Goal: Transaction & Acquisition: Purchase product/service

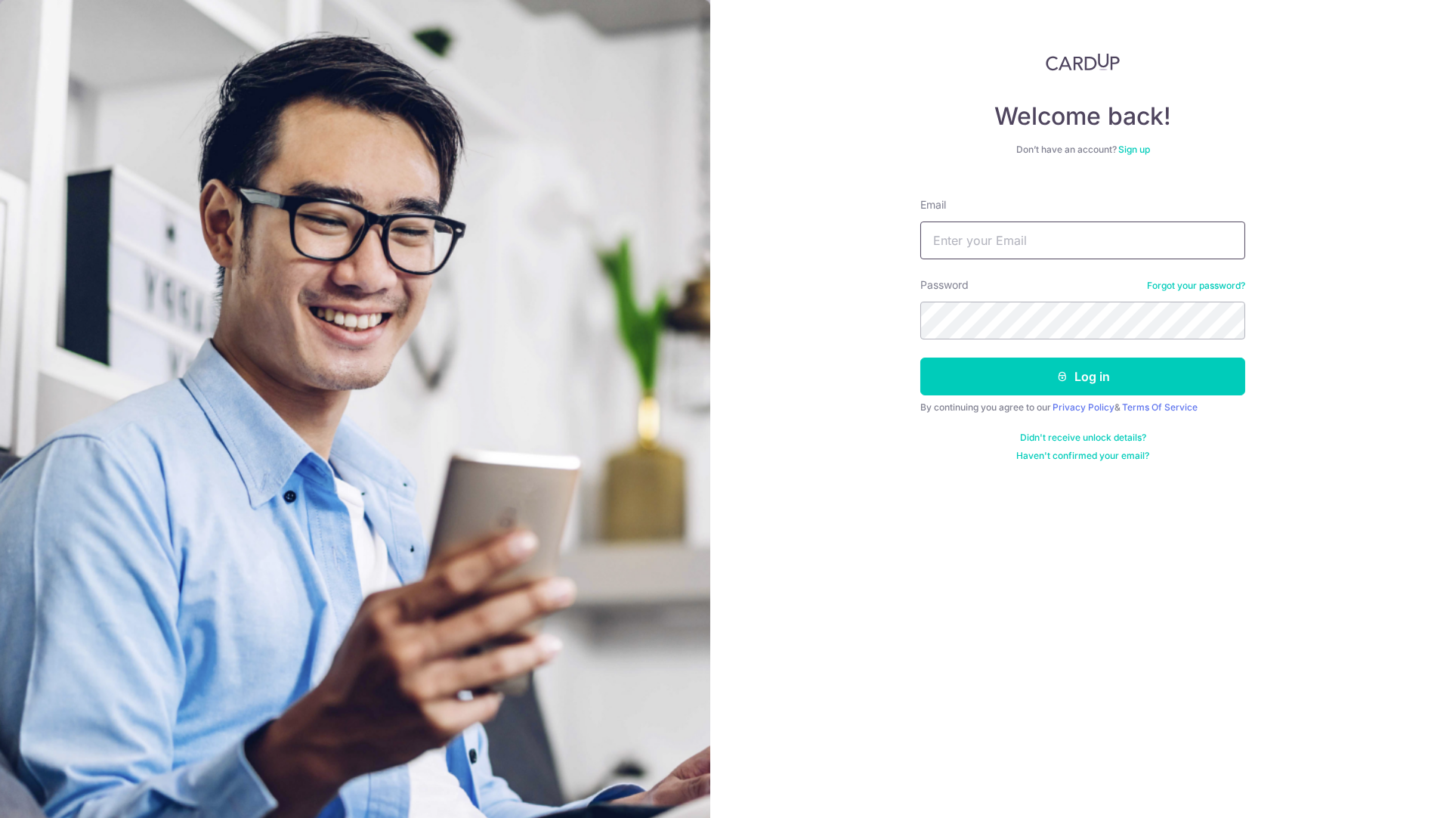
click at [1082, 225] on input "Email" at bounding box center [1083, 240] width 325 height 38
click at [1057, 229] on input "Email" at bounding box center [1083, 240] width 325 height 38
click at [984, 238] on input "Email" at bounding box center [1083, 240] width 325 height 38
type input "[EMAIL_ADDRESS][DOMAIN_NAME]"
click at [1072, 377] on button "Log in" at bounding box center [1083, 376] width 325 height 38
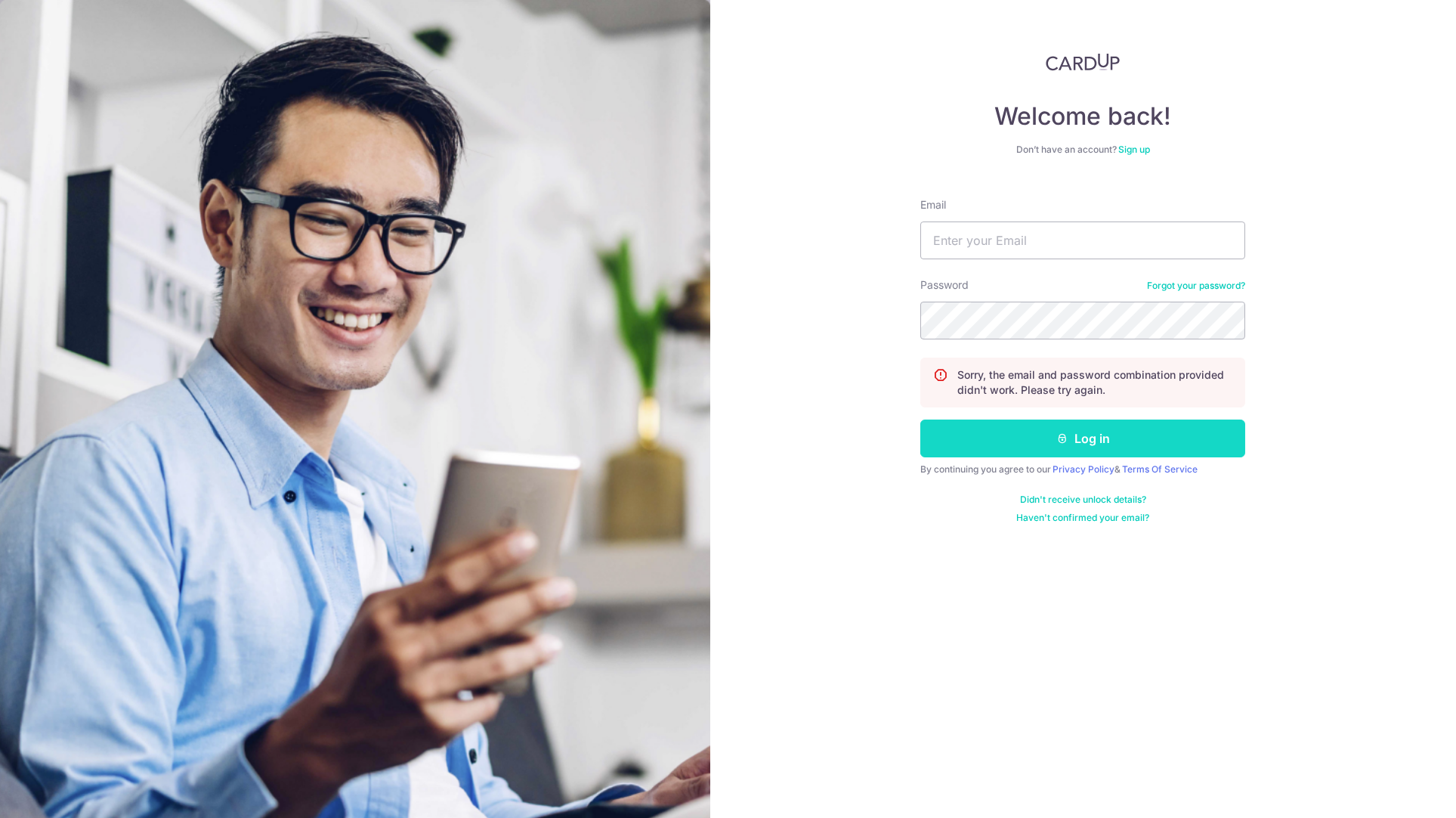
click at [1064, 439] on icon "submit" at bounding box center [1062, 438] width 12 height 12
click at [969, 240] on input "Email" at bounding box center [1083, 240] width 325 height 38
type input "[EMAIL_ADDRESS][DOMAIN_NAME]"
click at [1021, 435] on button "Log in" at bounding box center [1083, 438] width 325 height 38
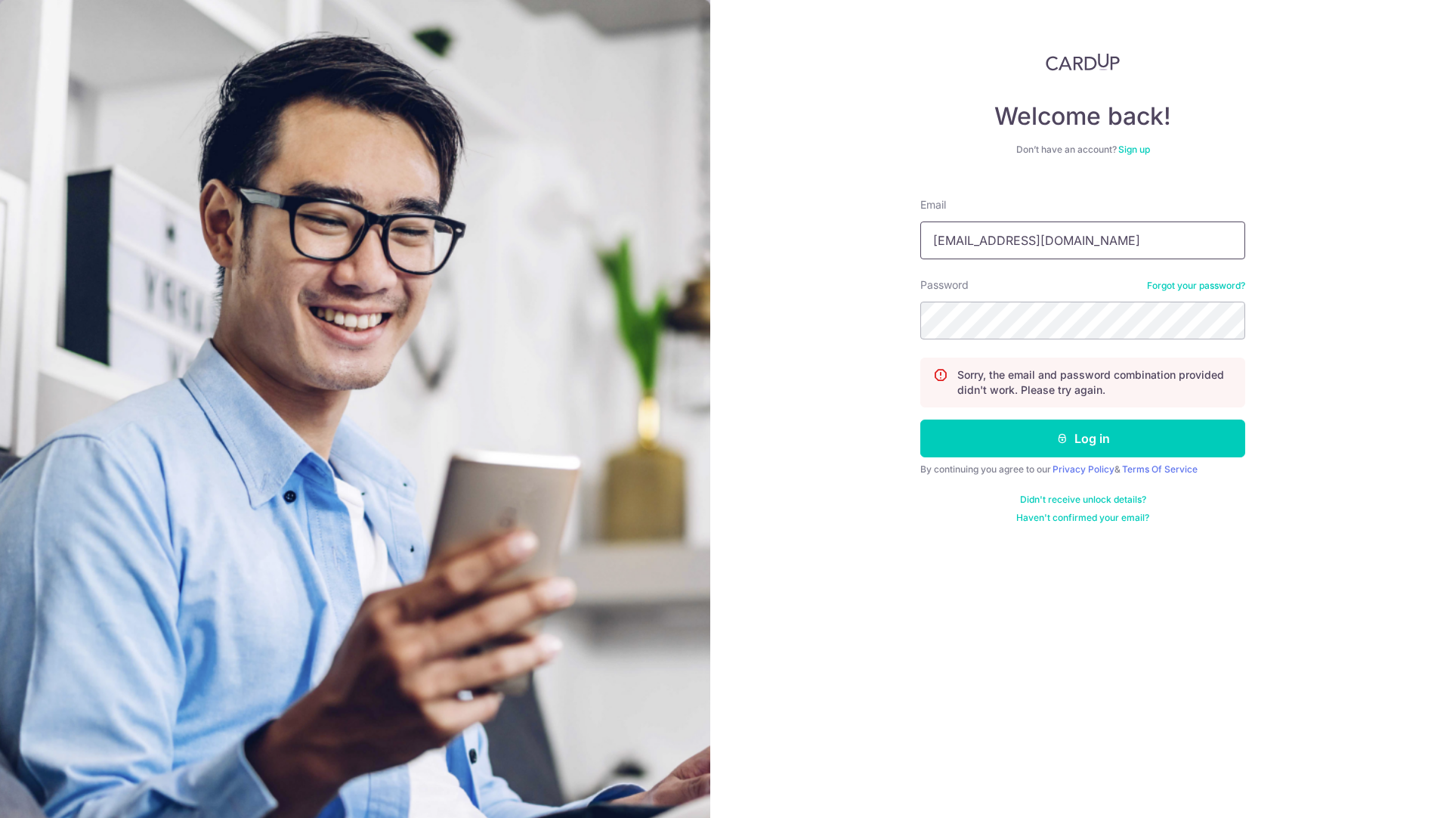
type input "malik78a@gmail.com"
click at [1042, 443] on button "Log in" at bounding box center [1083, 438] width 325 height 38
click at [1065, 437] on icon "submit" at bounding box center [1062, 438] width 12 height 12
click at [1258, 275] on div "Welcome back! Don’t have an account? Sign up Email Password Forgot your passwor…" at bounding box center [1084, 409] width 747 height 818
click at [1128, 232] on input "Email" at bounding box center [1083, 240] width 325 height 38
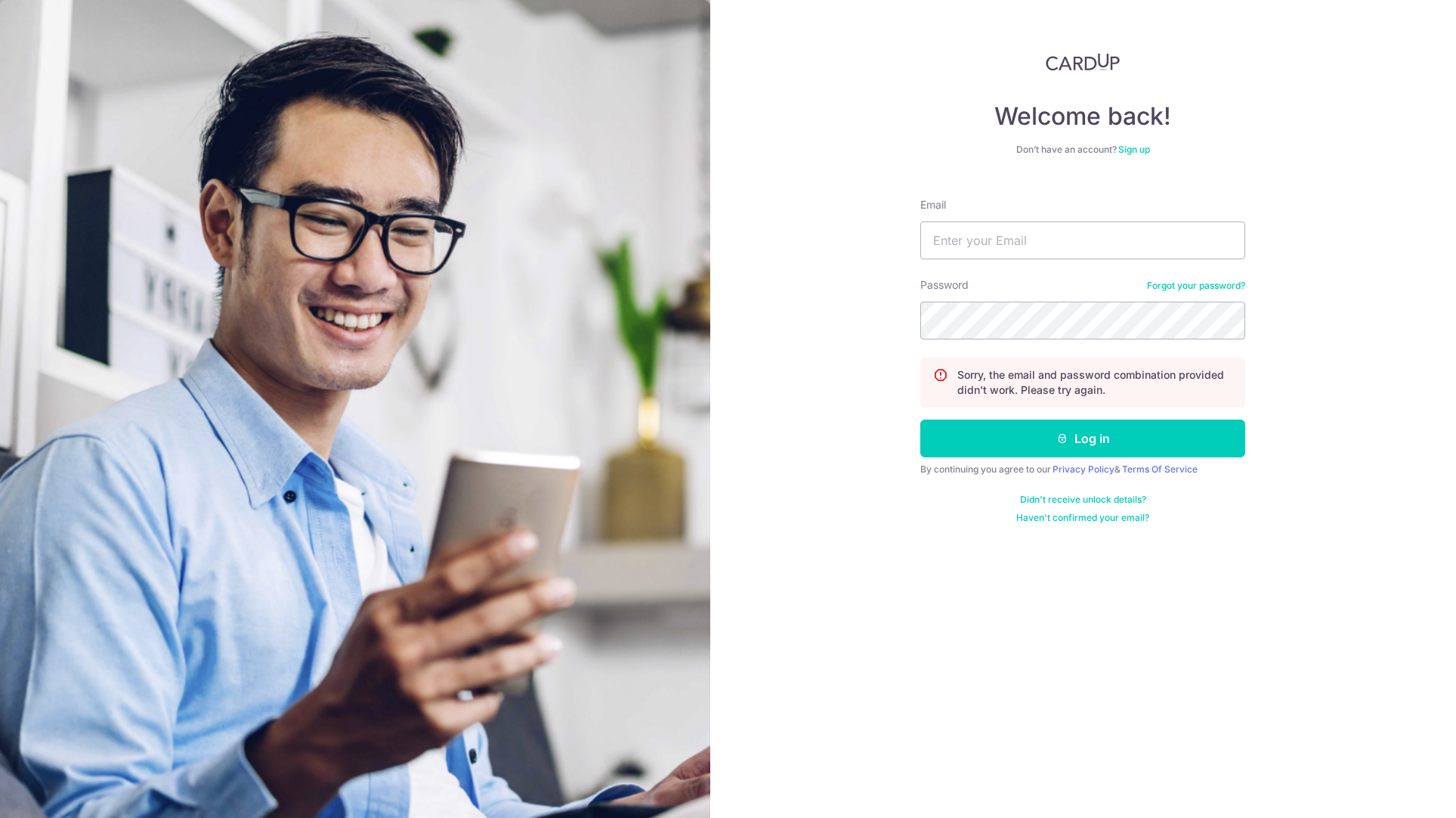
click at [1330, 344] on div "Welcome back! Don’t have an account? Sign up Email Password Forgot your passwor…" at bounding box center [1084, 409] width 747 height 818
click at [1119, 274] on form "Email Password Forgot your password? Sorry, the email and password combination …" at bounding box center [1083, 355] width 325 height 338
click at [1073, 241] on input "Email" at bounding box center [1083, 240] width 325 height 38
type input "mali"
click at [900, 160] on div "Welcome back! Don’t have an account? Sign up Email mali Password Forgot your pa…" at bounding box center [1084, 409] width 747 height 818
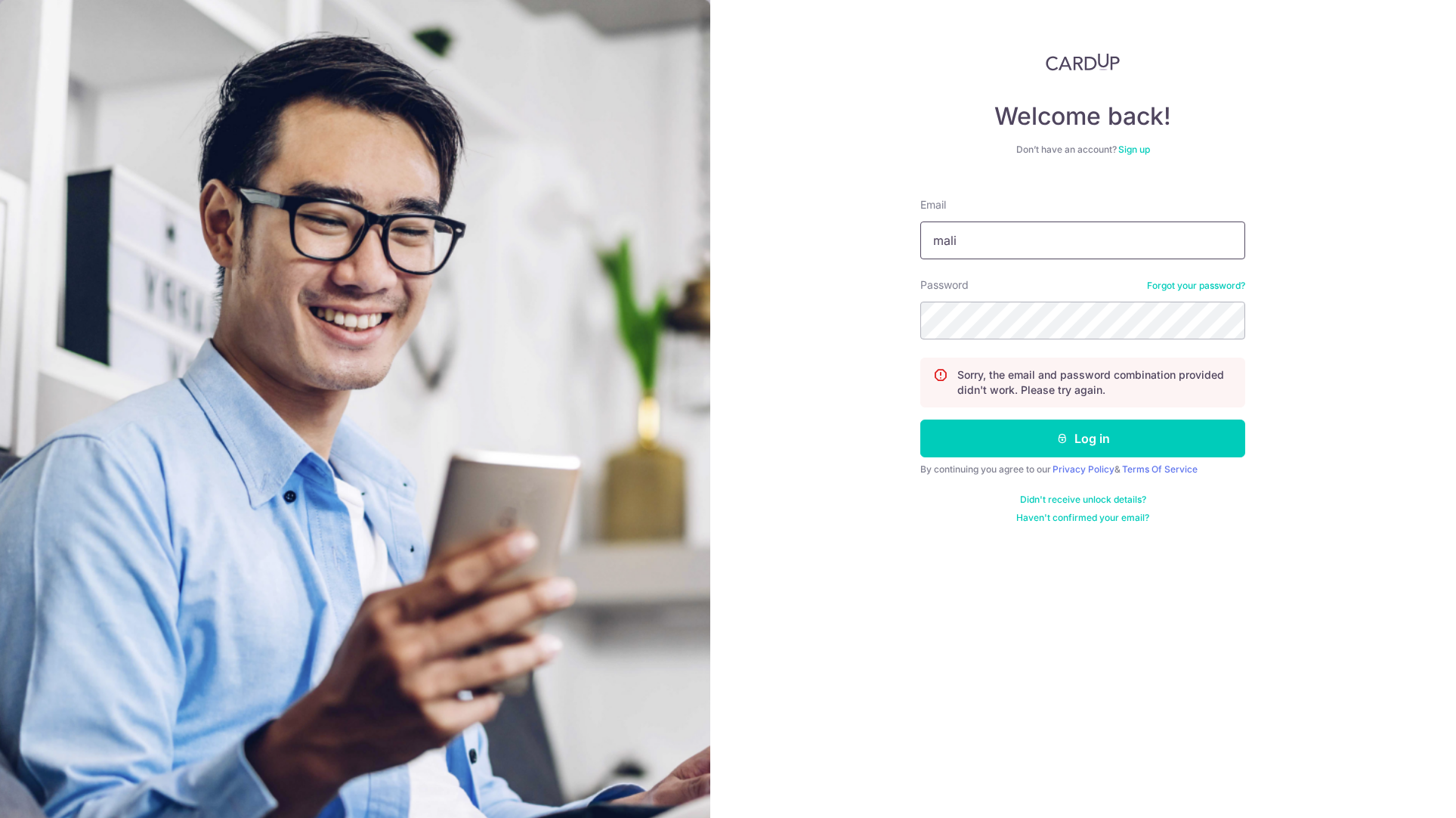
click at [1012, 245] on input "mali" at bounding box center [1083, 240] width 325 height 38
click at [1162, 285] on link "Forgot your password?" at bounding box center [1196, 285] width 98 height 12
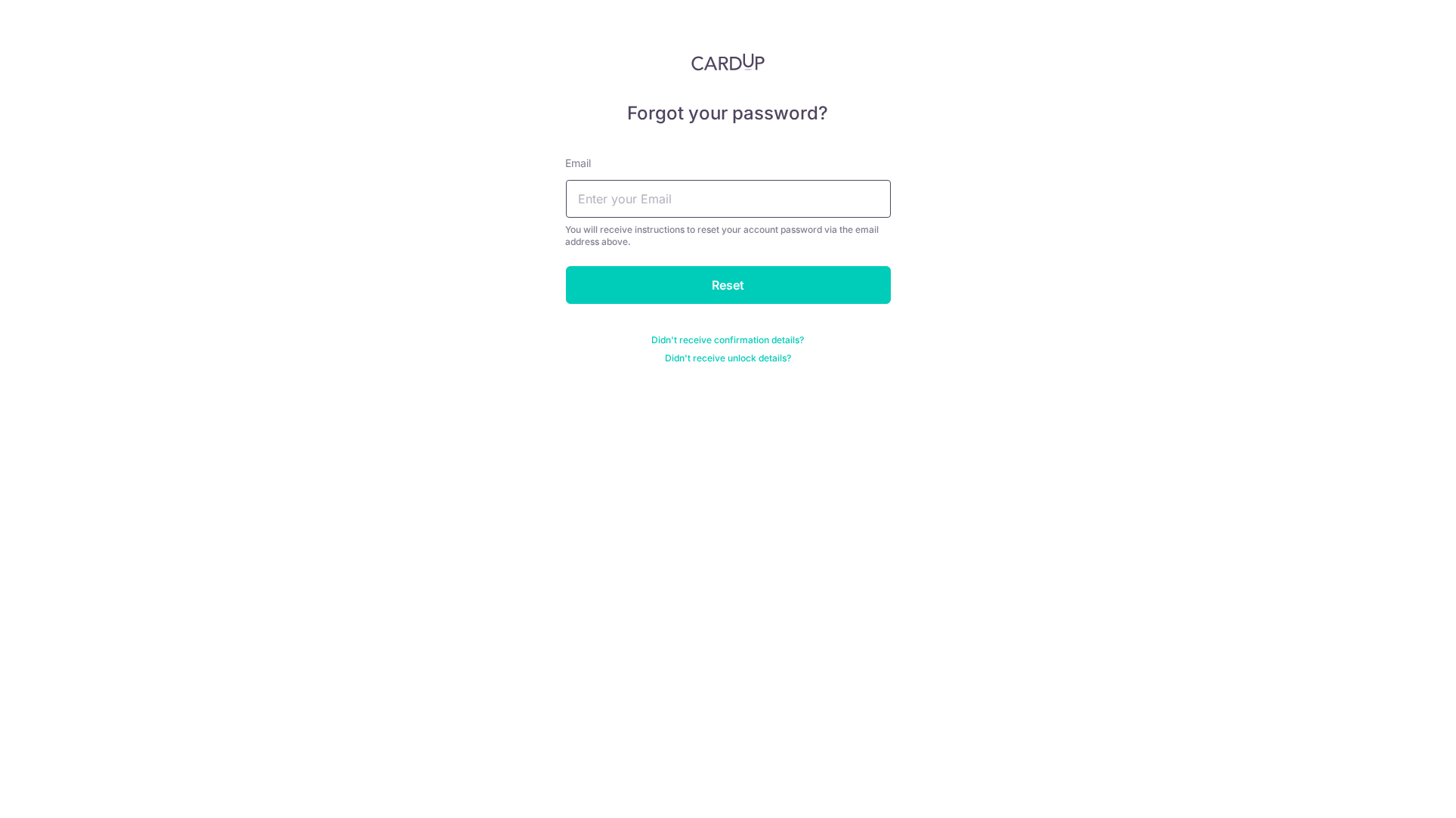
click at [741, 213] on input "text" at bounding box center [728, 198] width 325 height 38
type input "m"
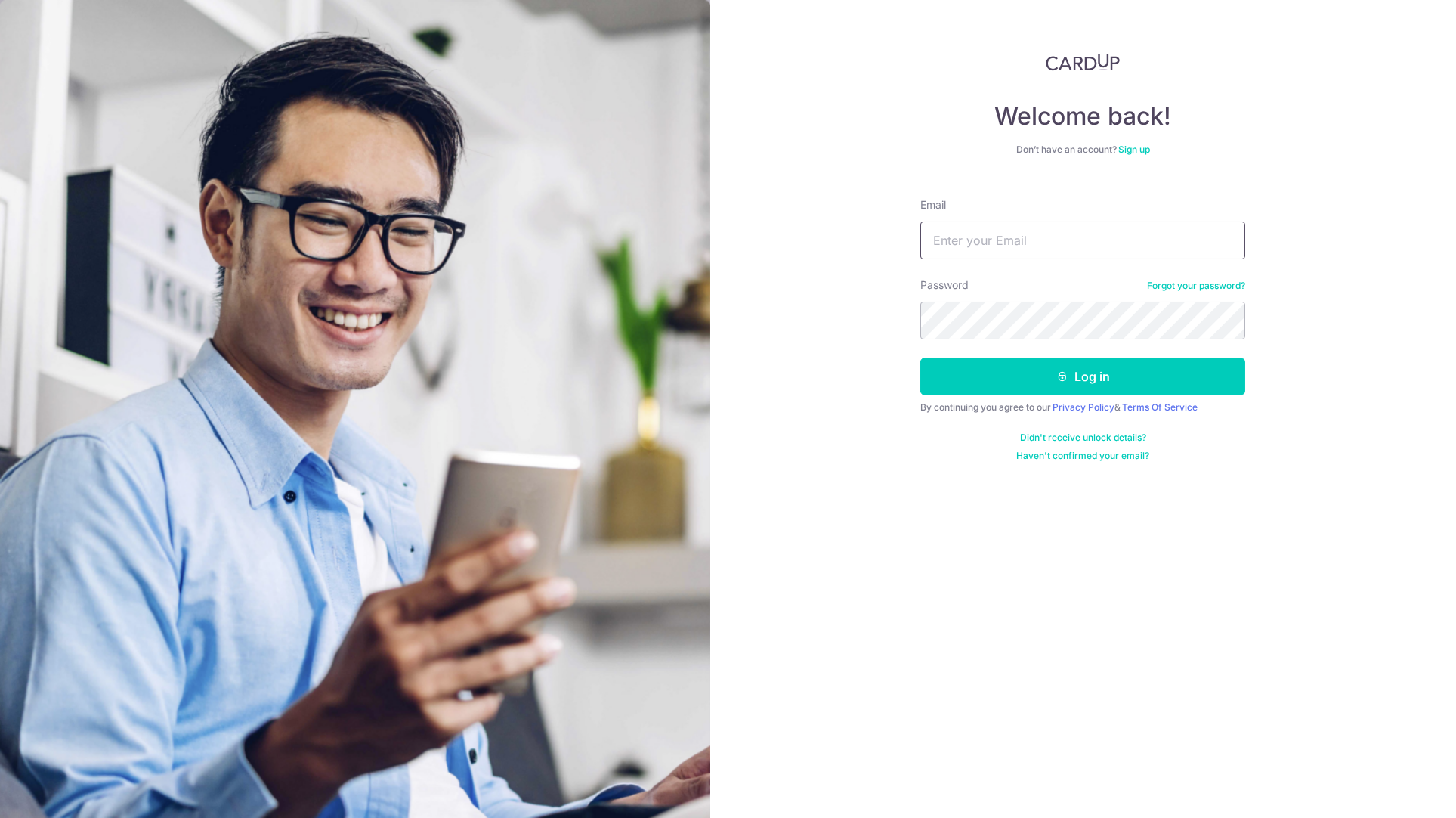
click at [986, 235] on input "Email" at bounding box center [1083, 240] width 325 height 38
click at [1059, 235] on input "Email" at bounding box center [1083, 240] width 325 height 38
type input "[EMAIL_ADDRESS][DOMAIN_NAME]"
click at [1116, 384] on button "Log in" at bounding box center [1083, 376] width 325 height 38
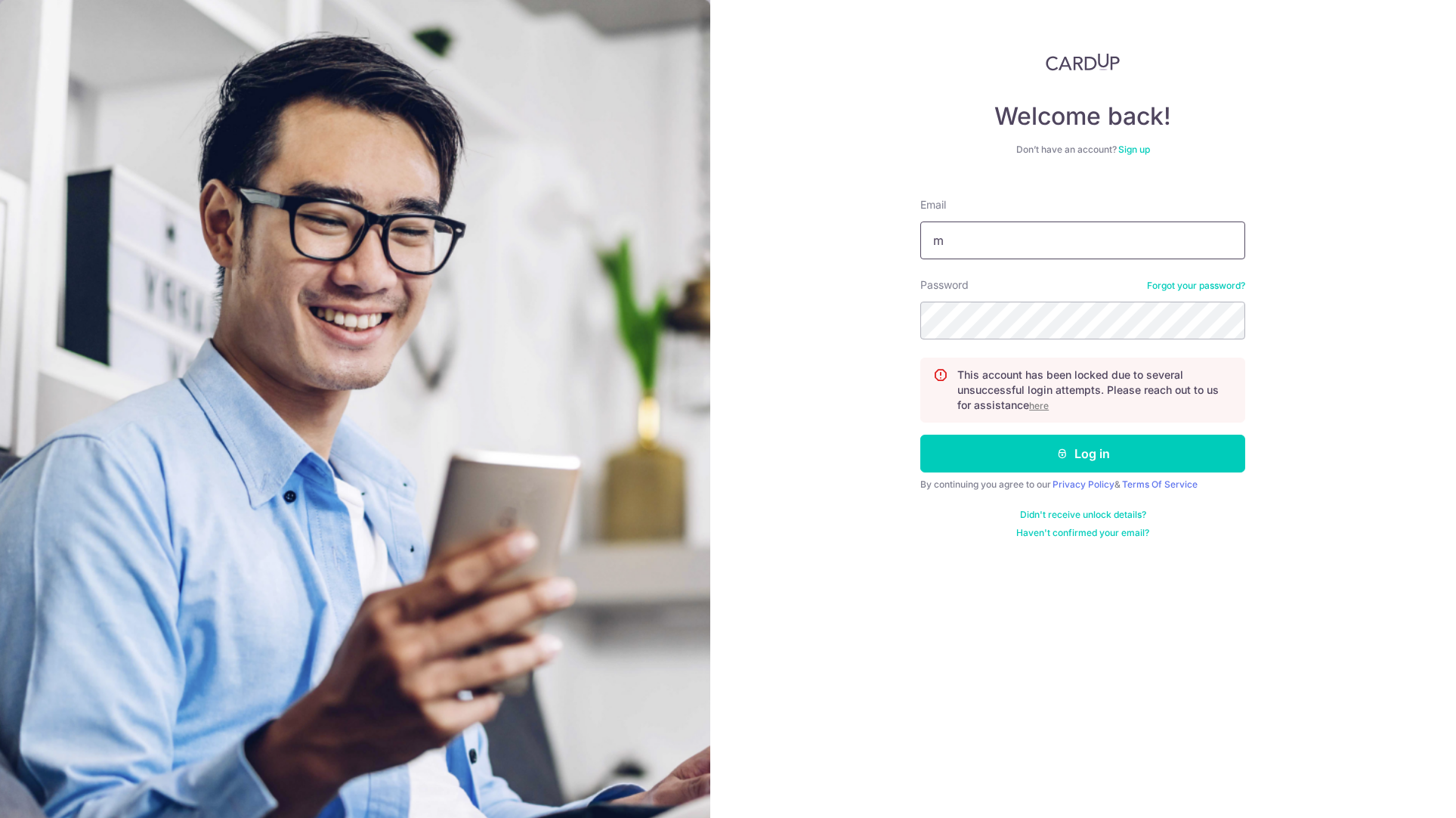
type input "ma"
click at [1041, 407] on u "here" at bounding box center [1039, 406] width 20 height 11
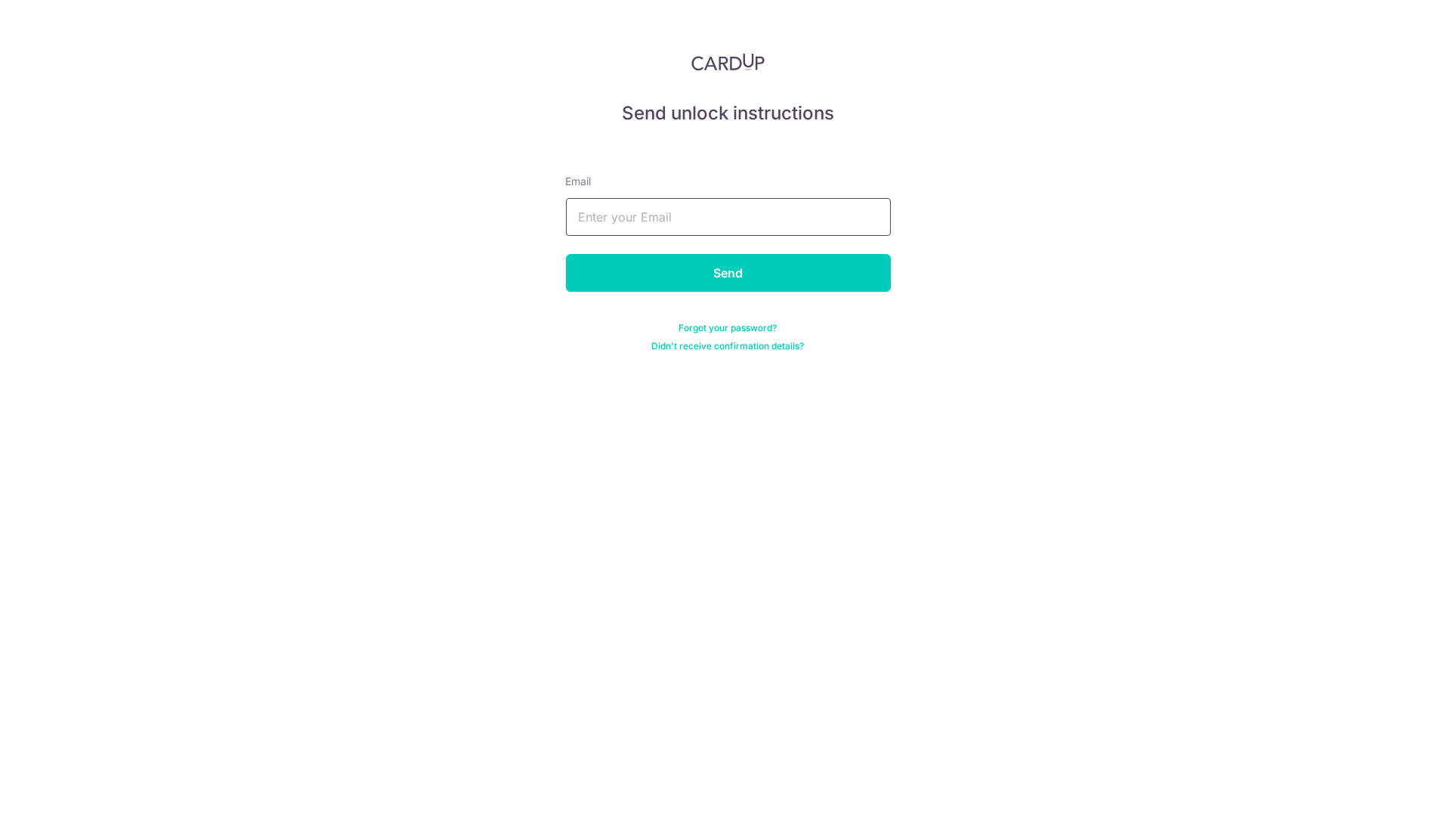
click at [633, 220] on input "text" at bounding box center [728, 216] width 325 height 38
type input "[EMAIL_ADDRESS][DOMAIN_NAME]"
click at [724, 270] on input "Send" at bounding box center [728, 272] width 325 height 38
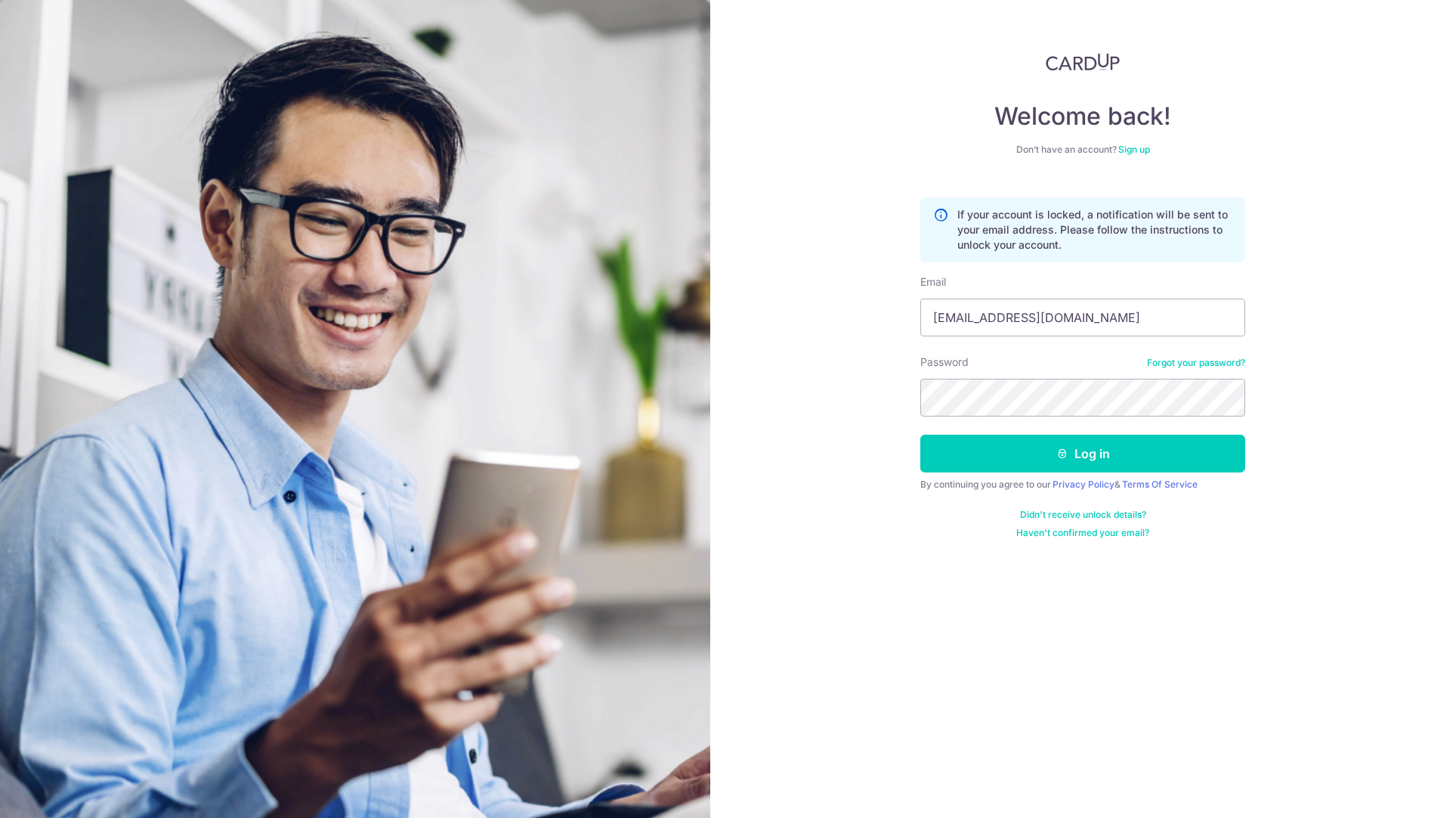
type input "[EMAIL_ADDRESS][DOMAIN_NAME]"
click at [1076, 451] on button "Log in" at bounding box center [1083, 453] width 325 height 38
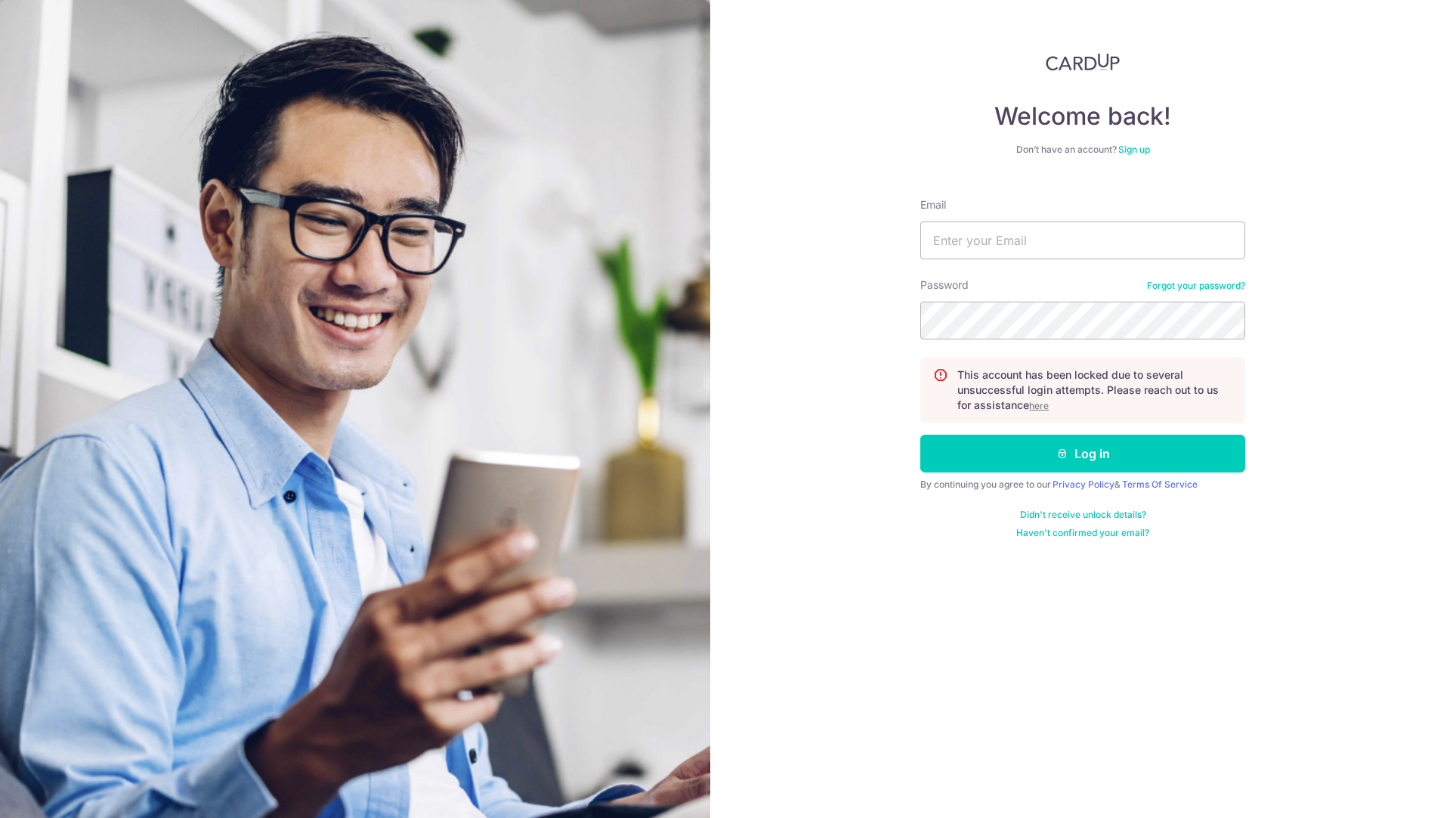
click at [1041, 405] on u "here" at bounding box center [1039, 406] width 20 height 11
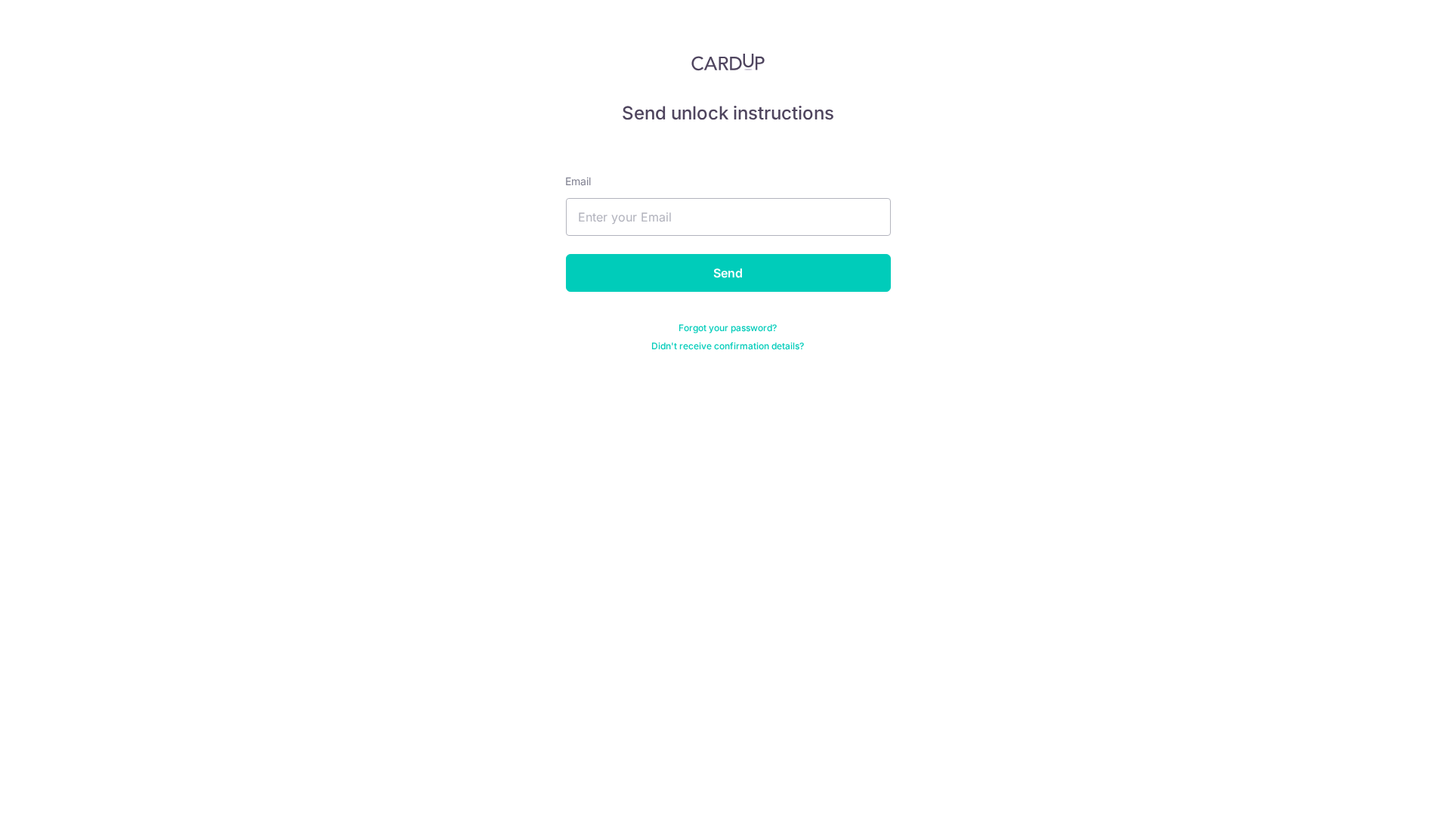
click at [739, 345] on link "Didn't receive confirmation details?" at bounding box center [728, 346] width 153 height 12
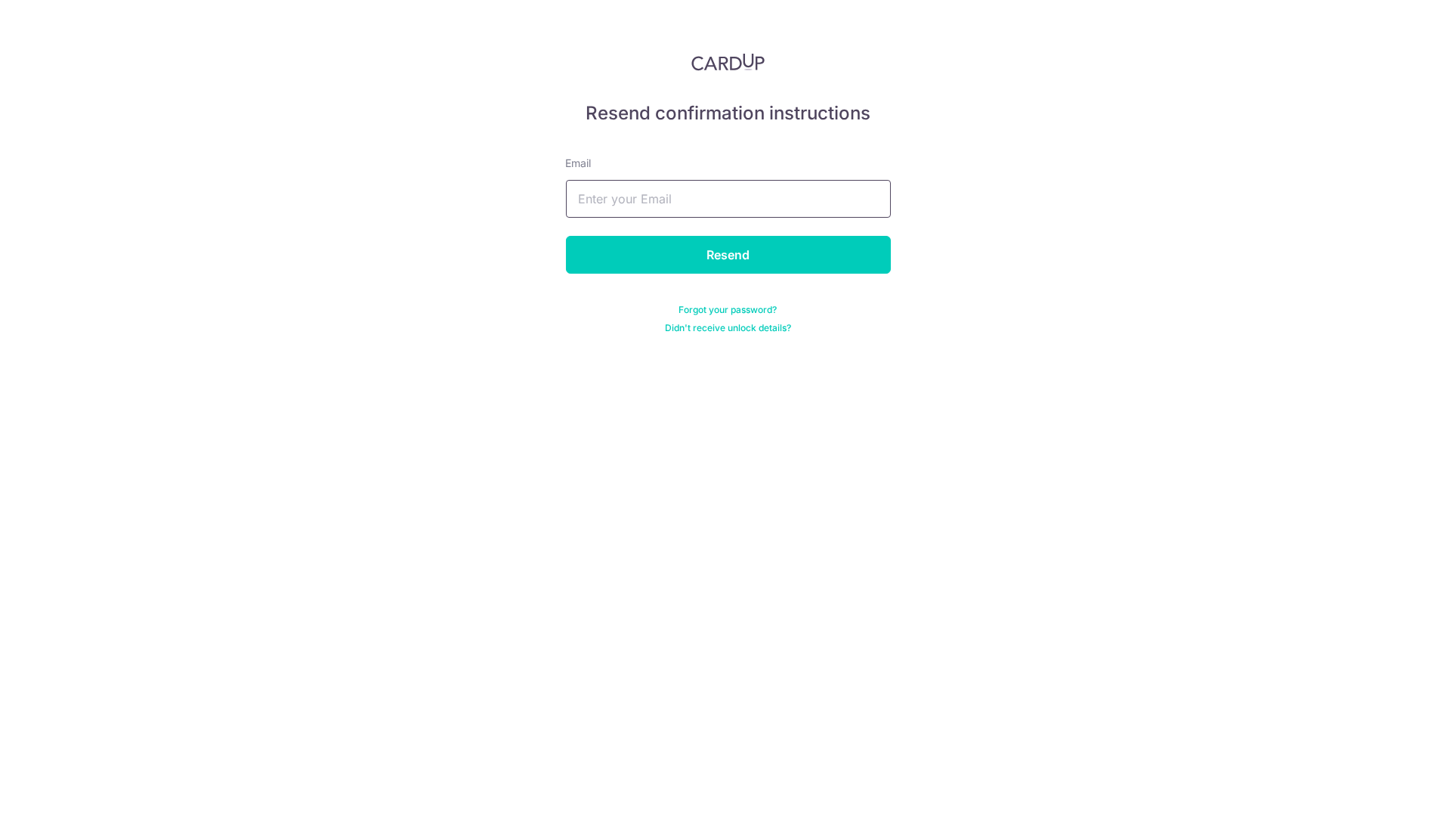
click at [593, 190] on input "text" at bounding box center [728, 198] width 325 height 38
click at [728, 62] on img at bounding box center [728, 62] width 74 height 18
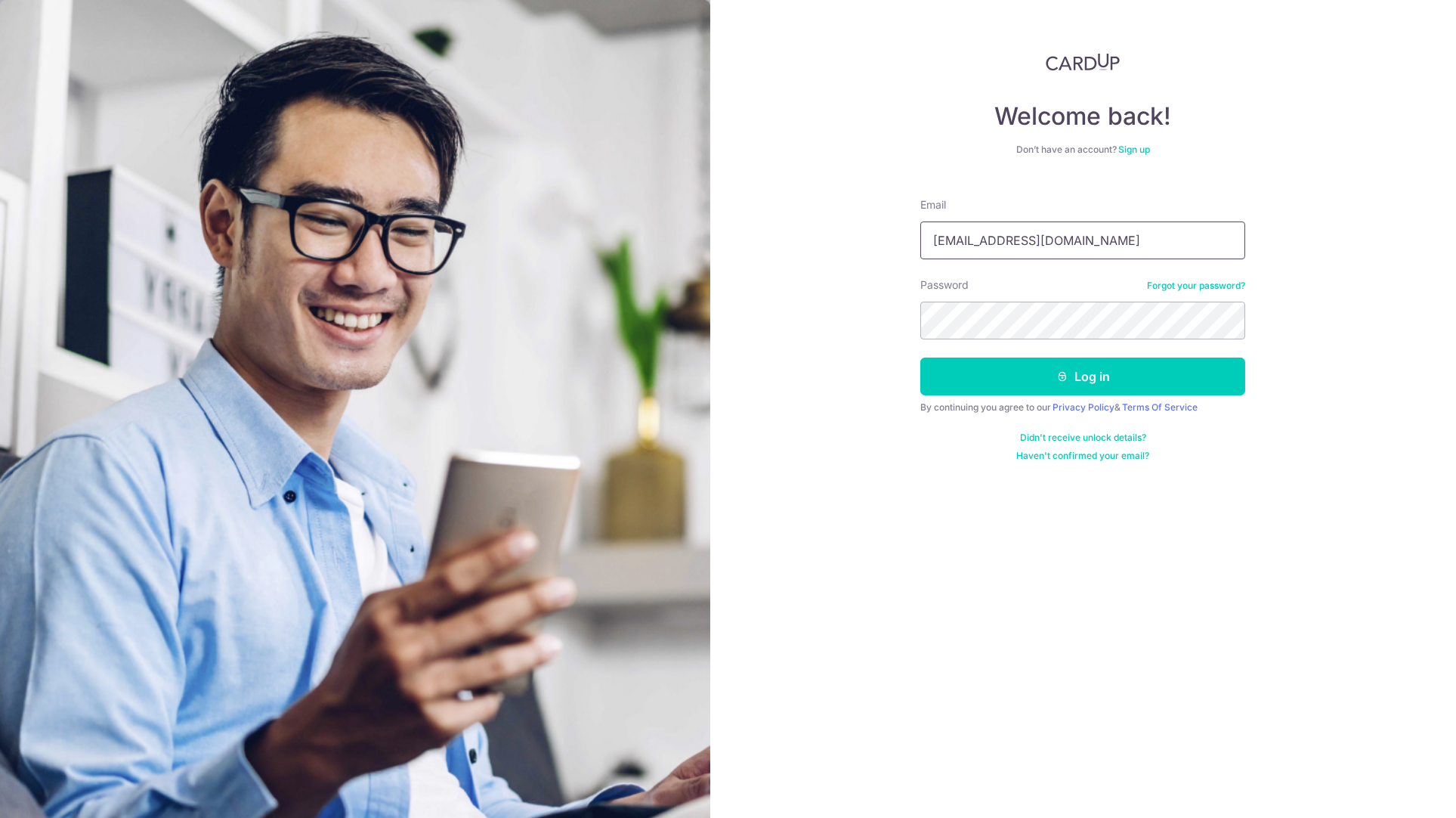
click at [993, 247] on input "[EMAIL_ADDRESS][DOMAIN_NAME]" at bounding box center [1083, 240] width 325 height 38
type input "[EMAIL_ADDRESS][DOMAIN_NAME]"
click at [1073, 376] on button "Log in" at bounding box center [1083, 376] width 325 height 38
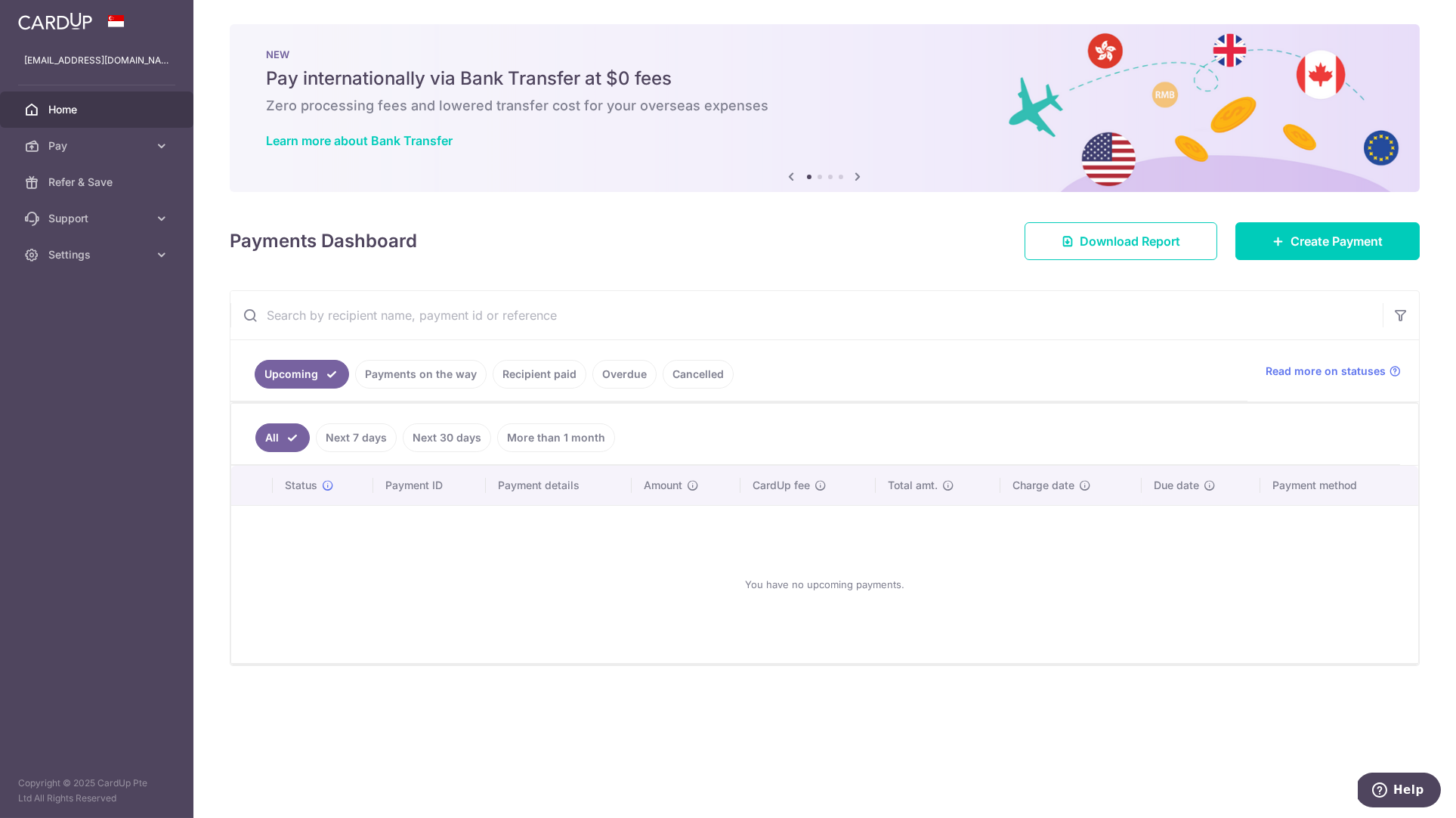
click at [691, 377] on link "Cancelled" at bounding box center [698, 374] width 71 height 29
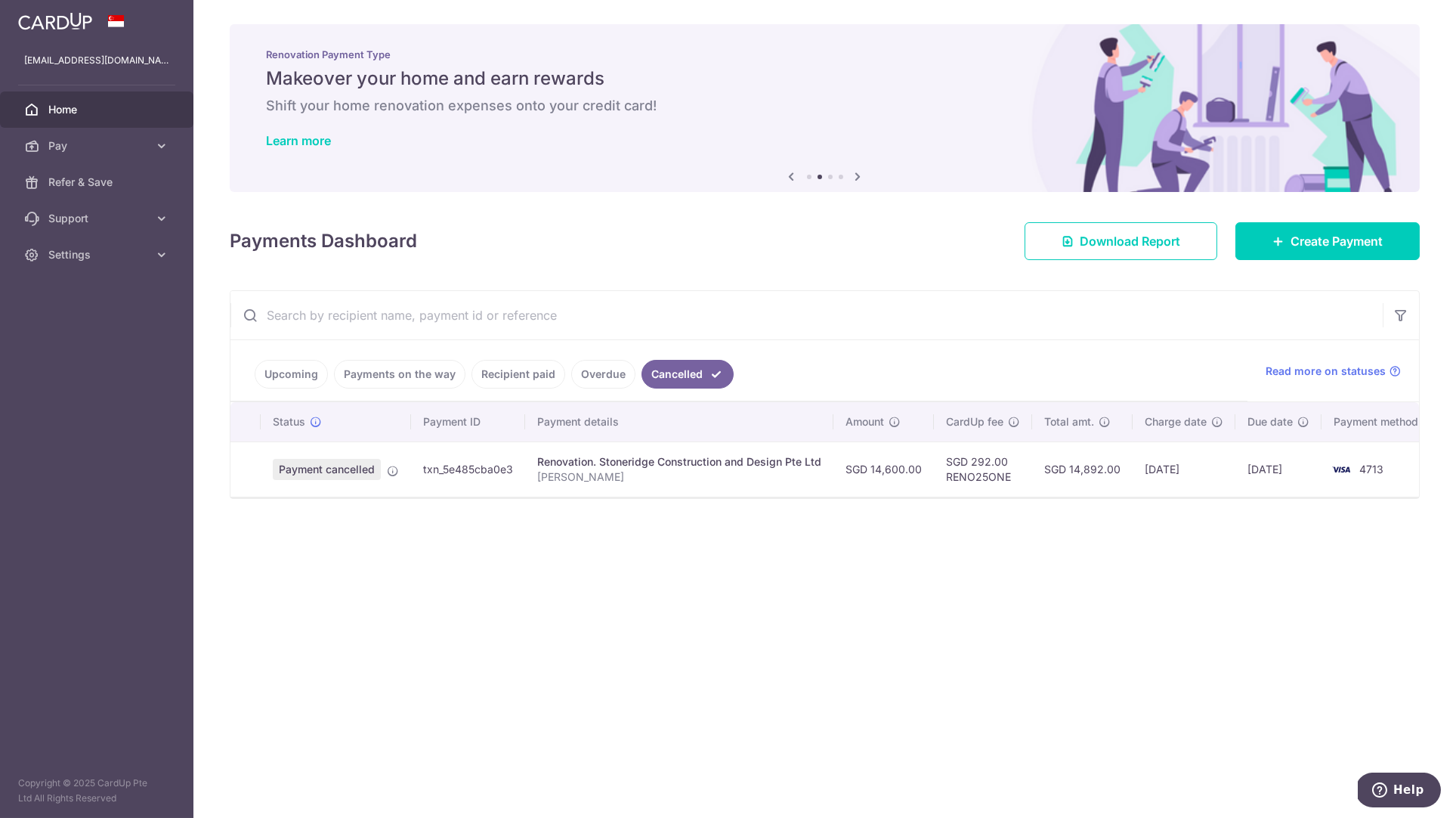
click at [964, 481] on td "SGD 292.00 RENO25ONE" at bounding box center [983, 469] width 98 height 55
copy td "RENO25ONE"
click at [167, 147] on icon at bounding box center [161, 145] width 15 height 15
click at [396, 468] on icon at bounding box center [392, 471] width 12 height 12
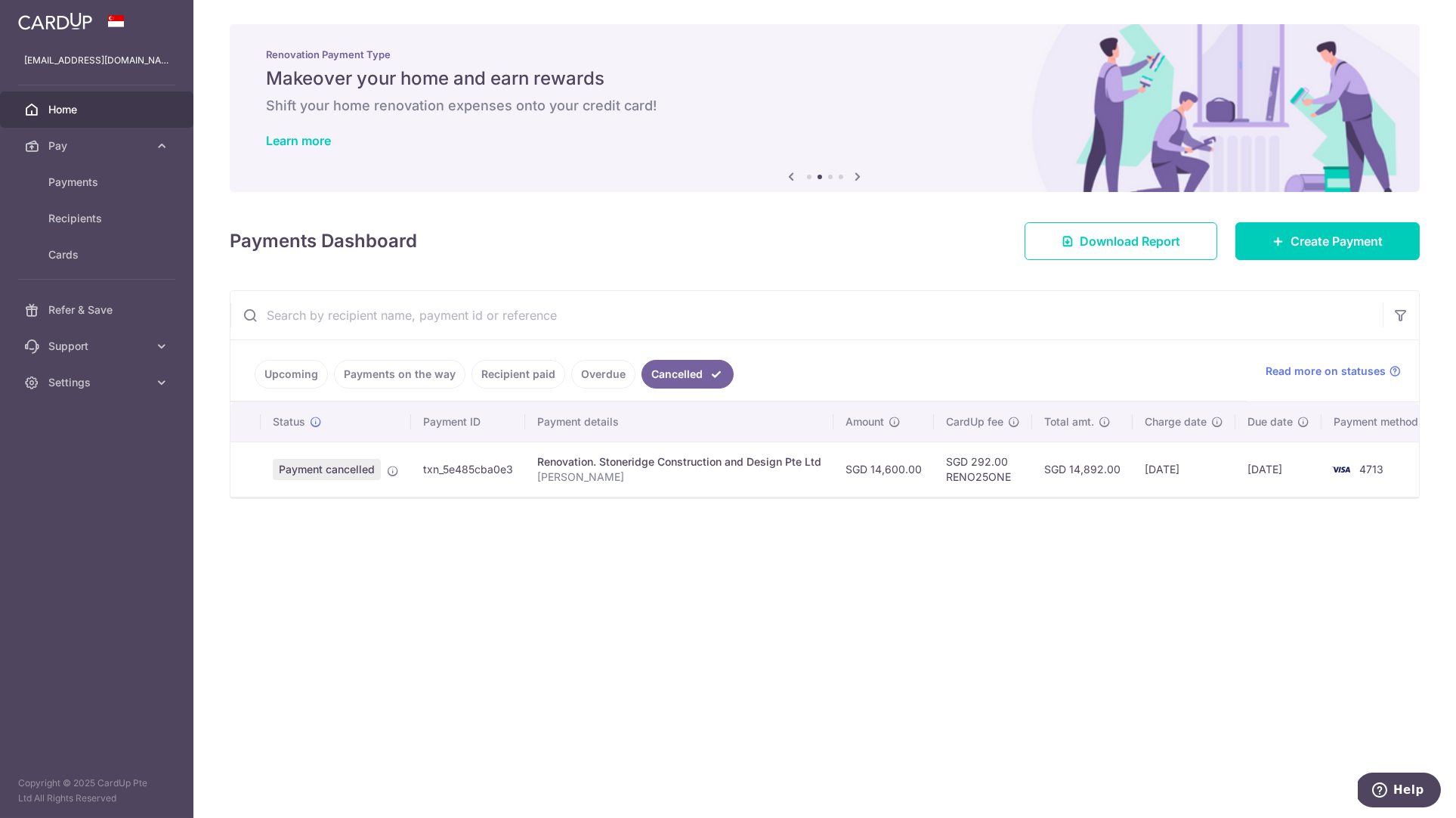
click at [424, 565] on div "× Pause Schedule Pause all future payments in this series Pause just this one p…" at bounding box center [824, 409] width 1263 height 818
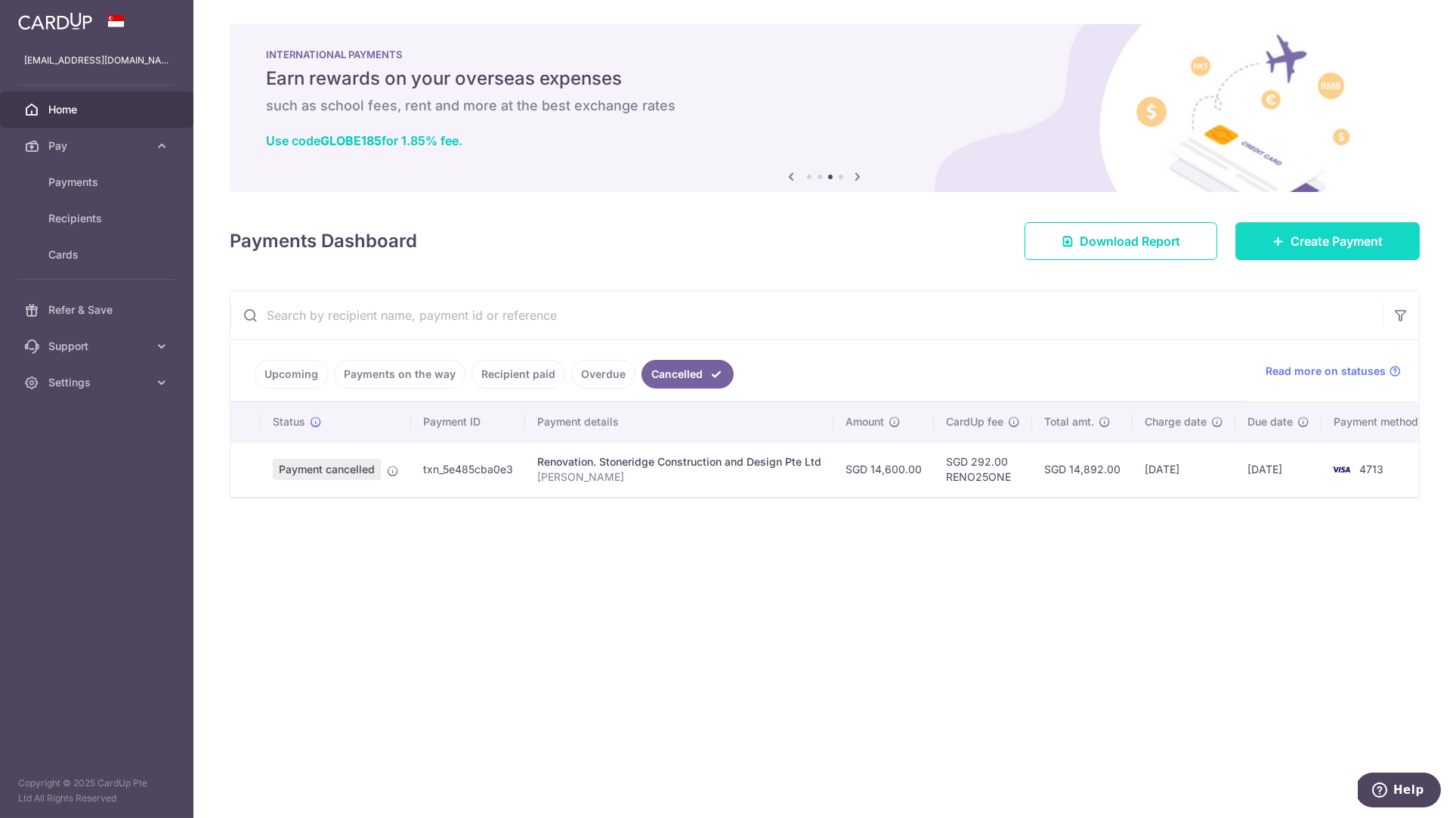
click at [1296, 258] on link "Create Payment" at bounding box center [1327, 240] width 184 height 38
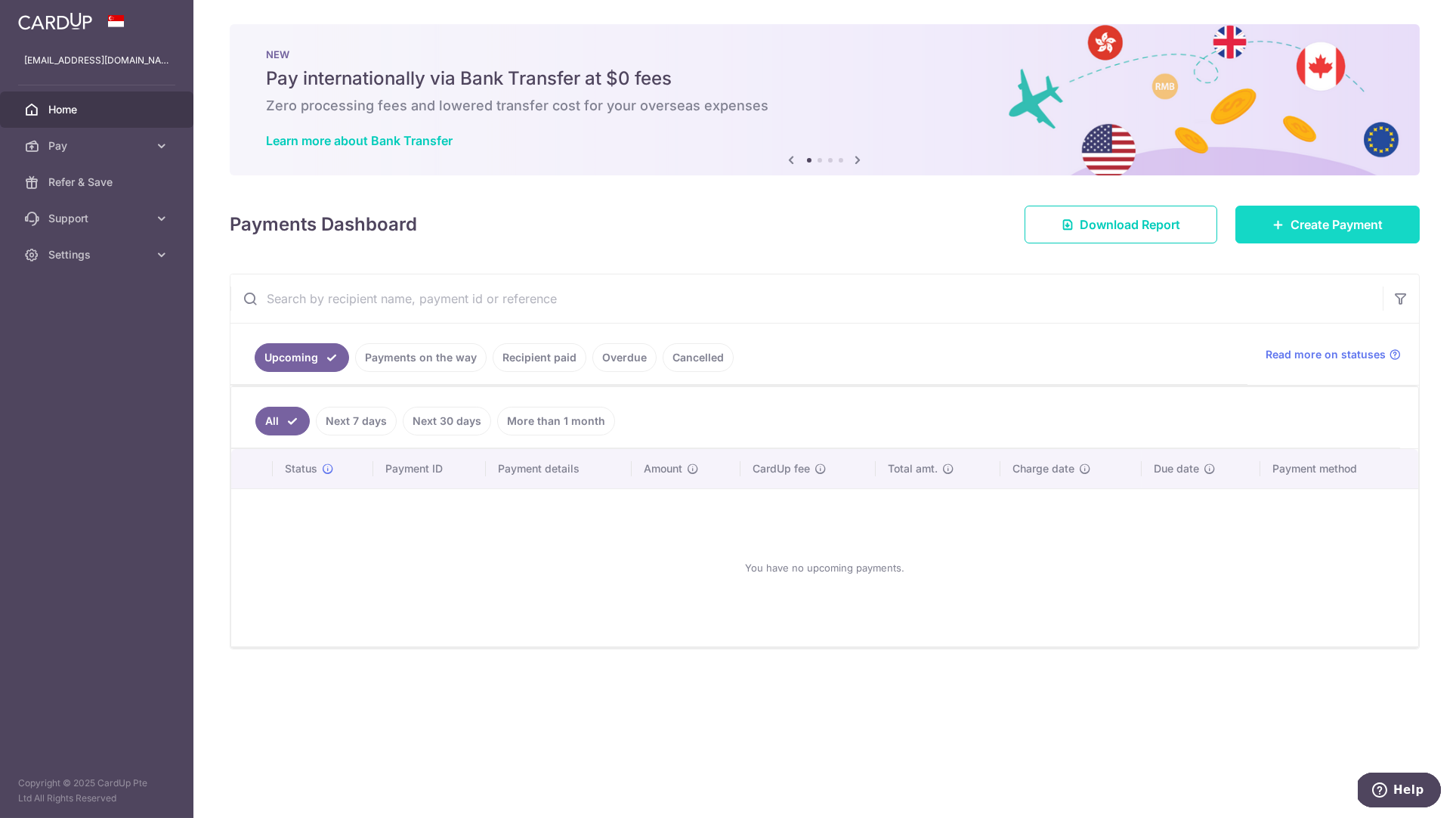
click at [1323, 232] on link "Create Payment" at bounding box center [1327, 224] width 184 height 38
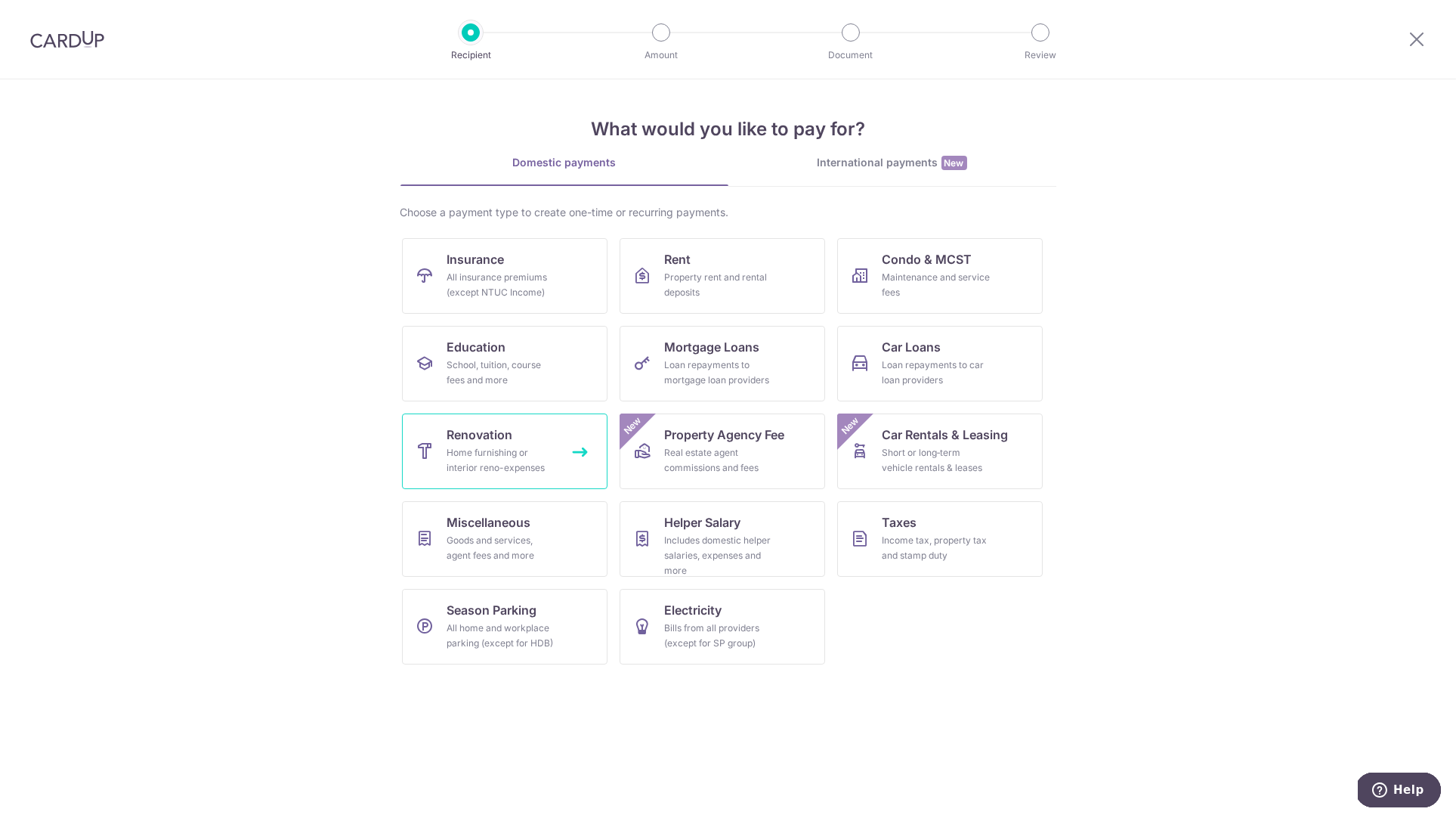
click at [528, 434] on link "Renovation Home furnishing or interior reno-expenses" at bounding box center [504, 451] width 205 height 76
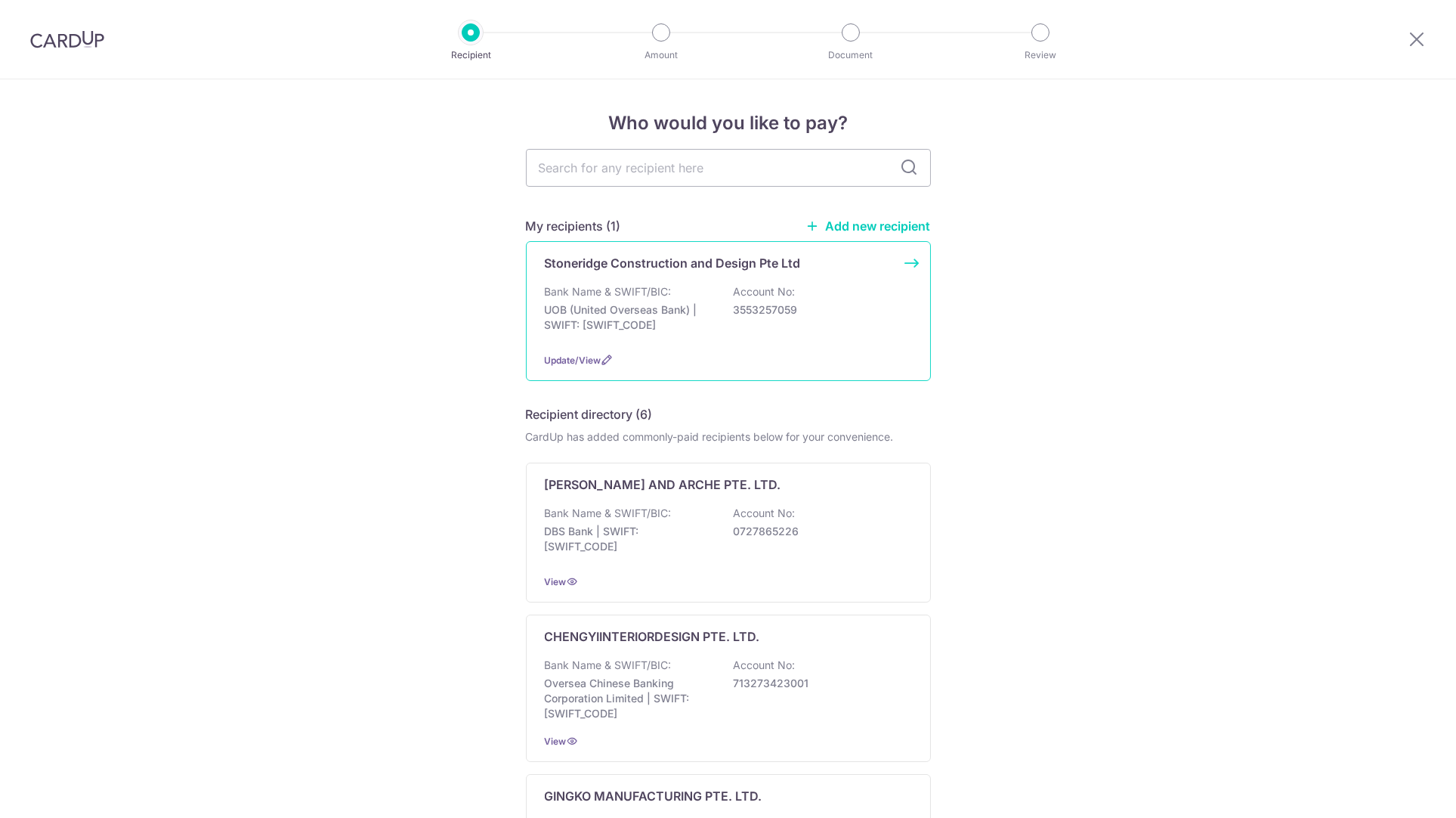
click at [664, 284] on p "Bank Name & SWIFT/BIC:" at bounding box center [608, 292] width 127 height 15
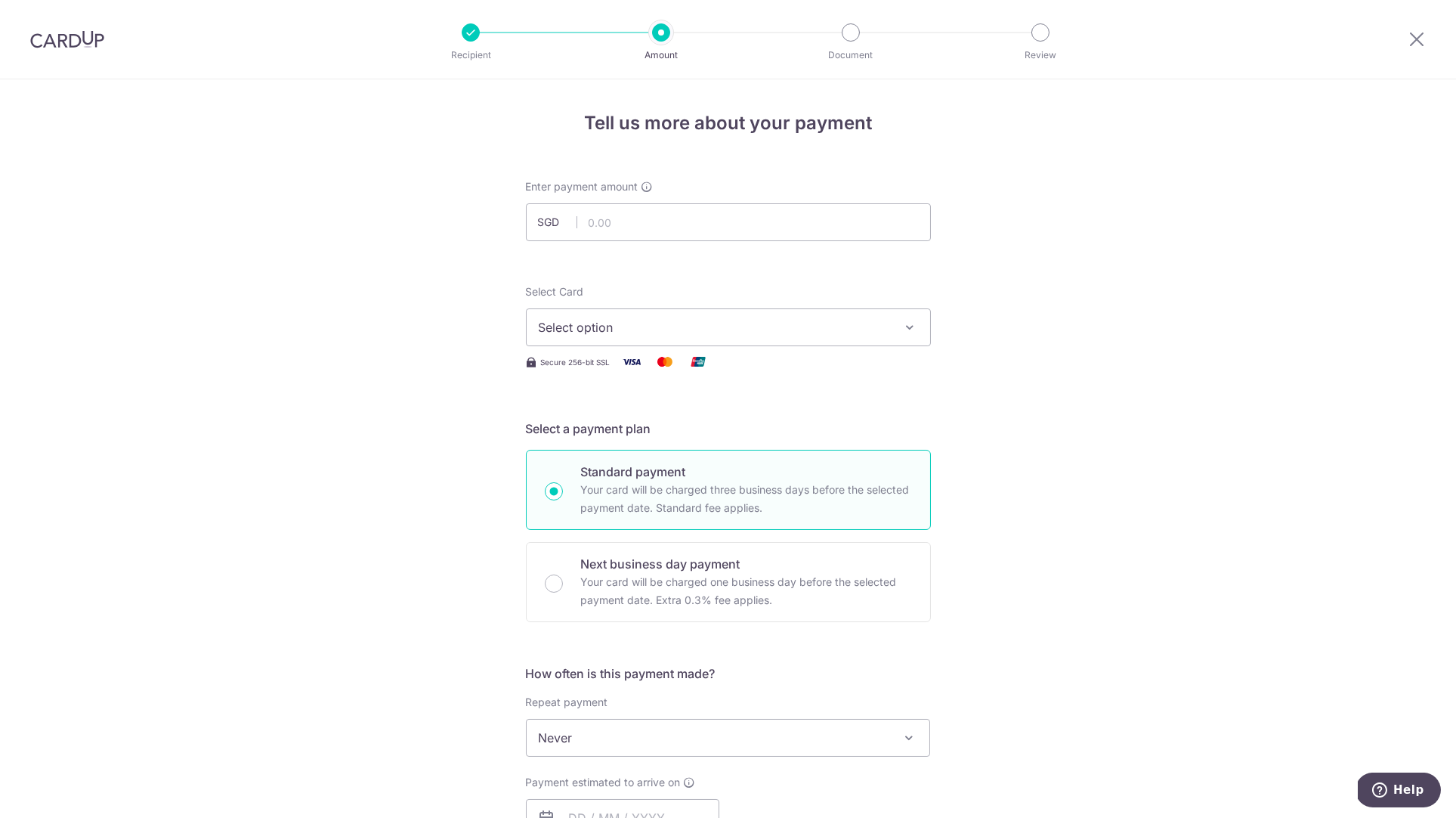
click at [643, 325] on span "Select option" at bounding box center [715, 327] width 352 height 18
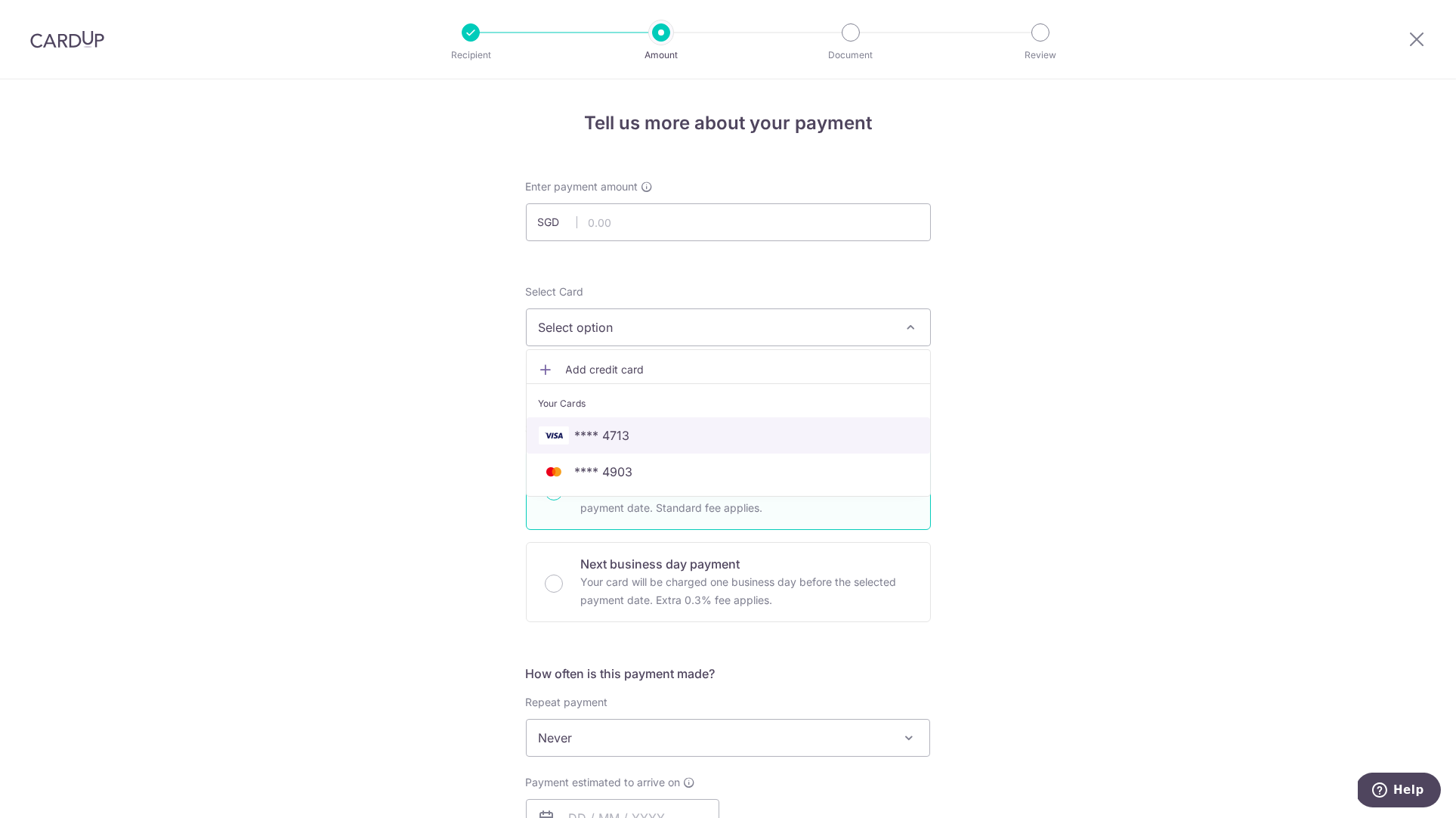
click at [661, 430] on span "**** 4713" at bounding box center [728, 435] width 379 height 18
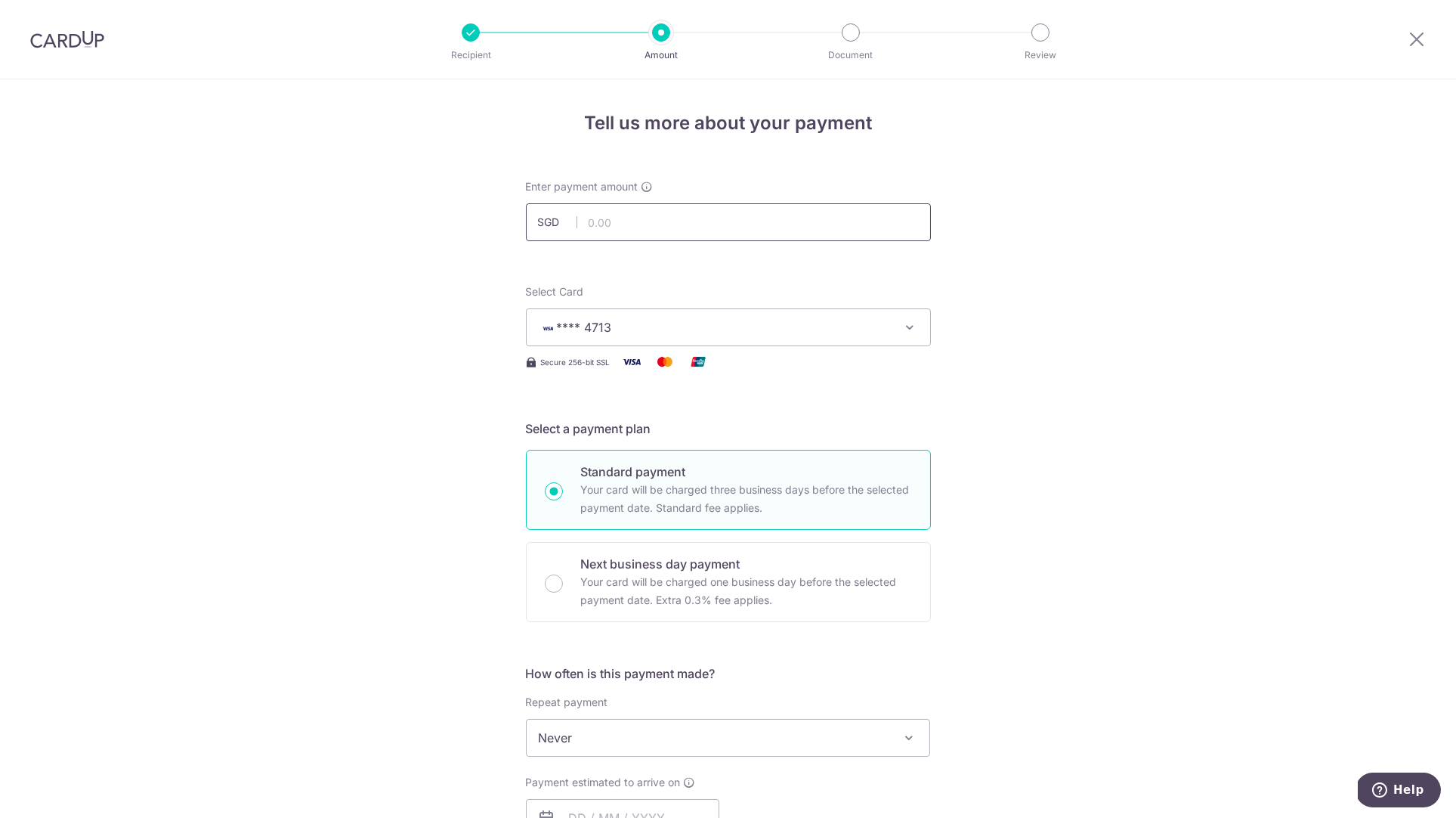
click at [640, 225] on input "text" at bounding box center [728, 222] width 405 height 38
type input "14,600.00"
click at [925, 260] on form "Enter payment amount SGD 14,600.00 14600.00 Select Card **** 4713 Add credit ca…" at bounding box center [728, 828] width 405 height 1298
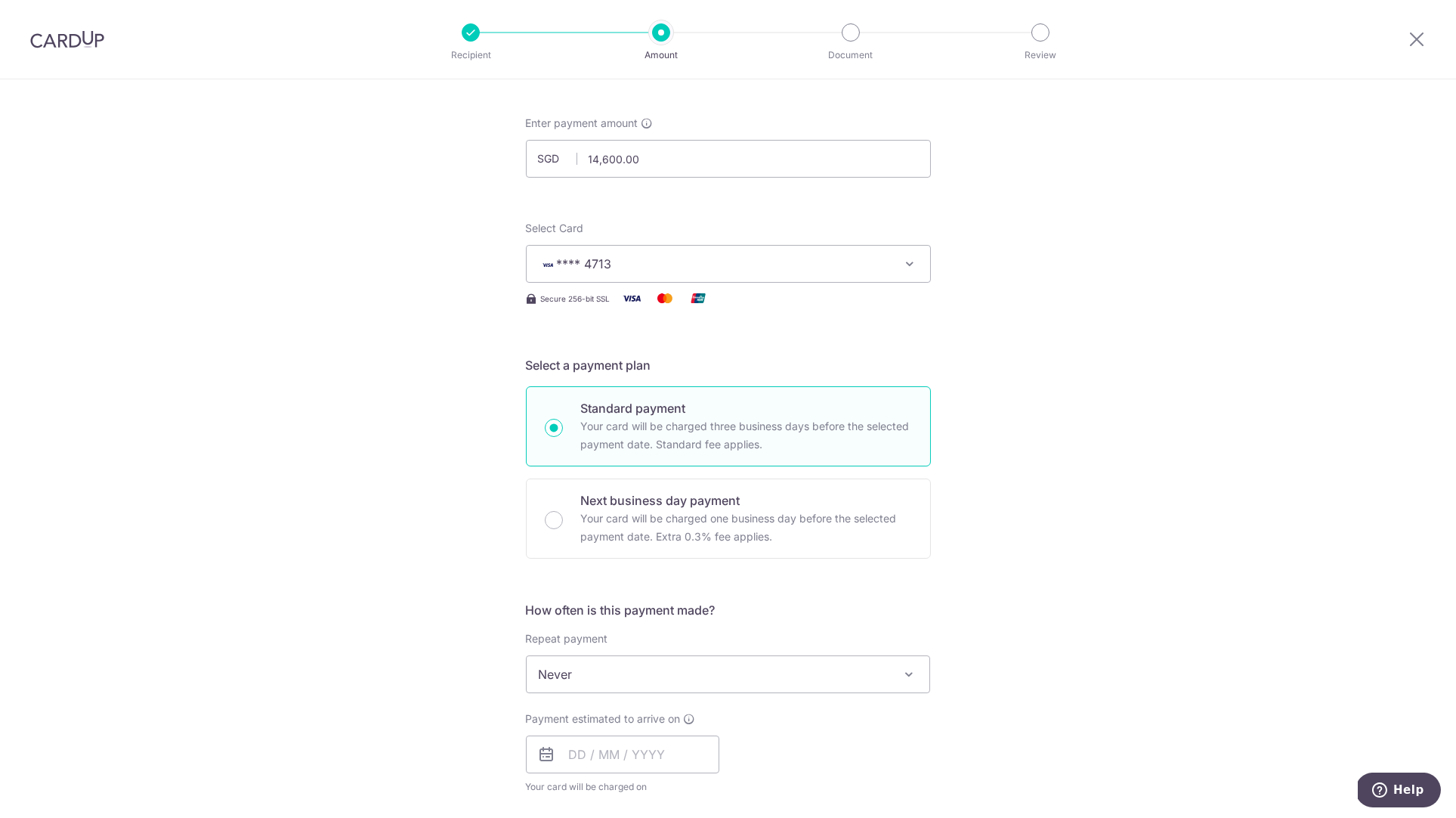
scroll to position [113, 0]
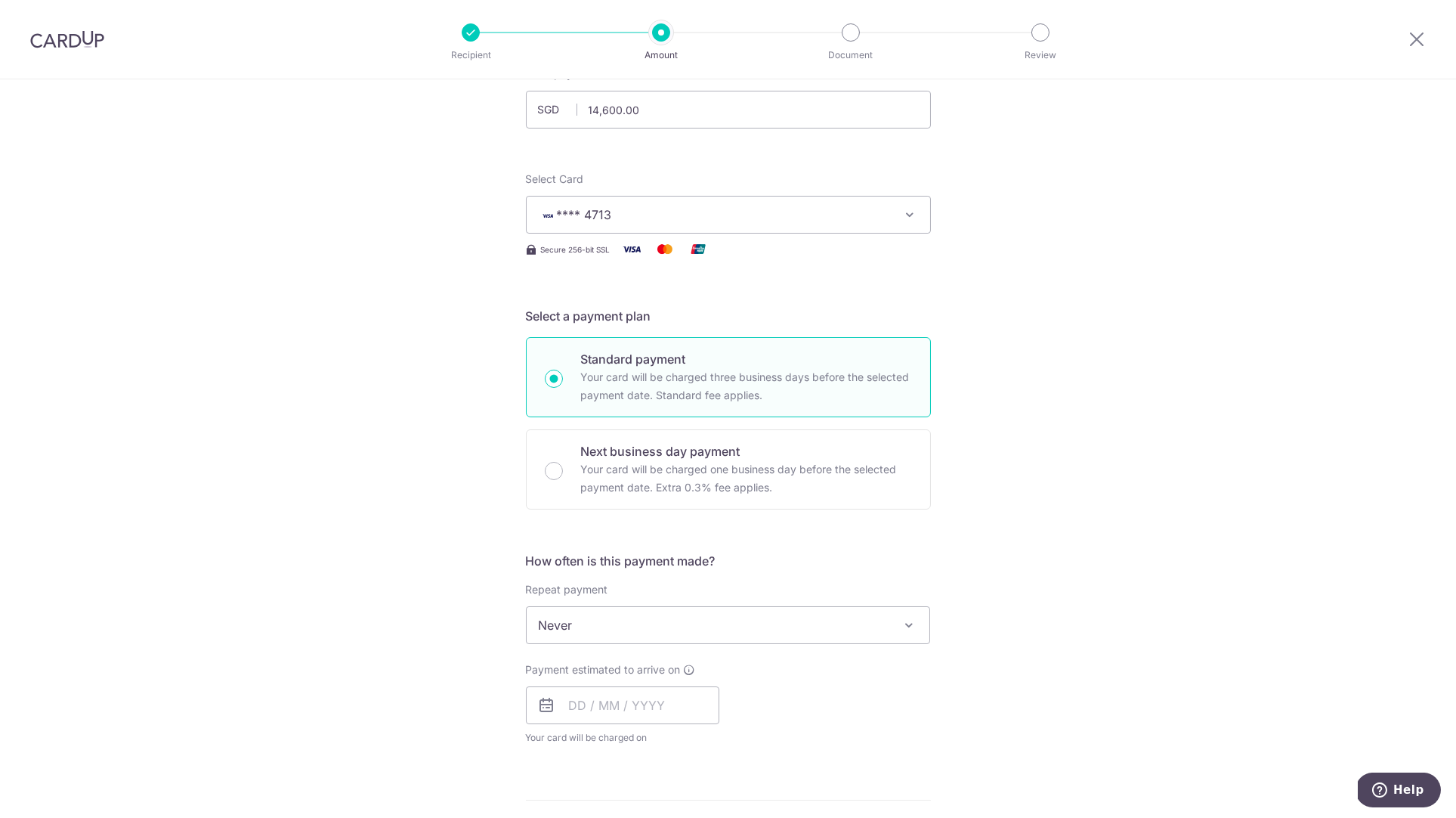
click at [736, 626] on span "Never" at bounding box center [728, 625] width 403 height 36
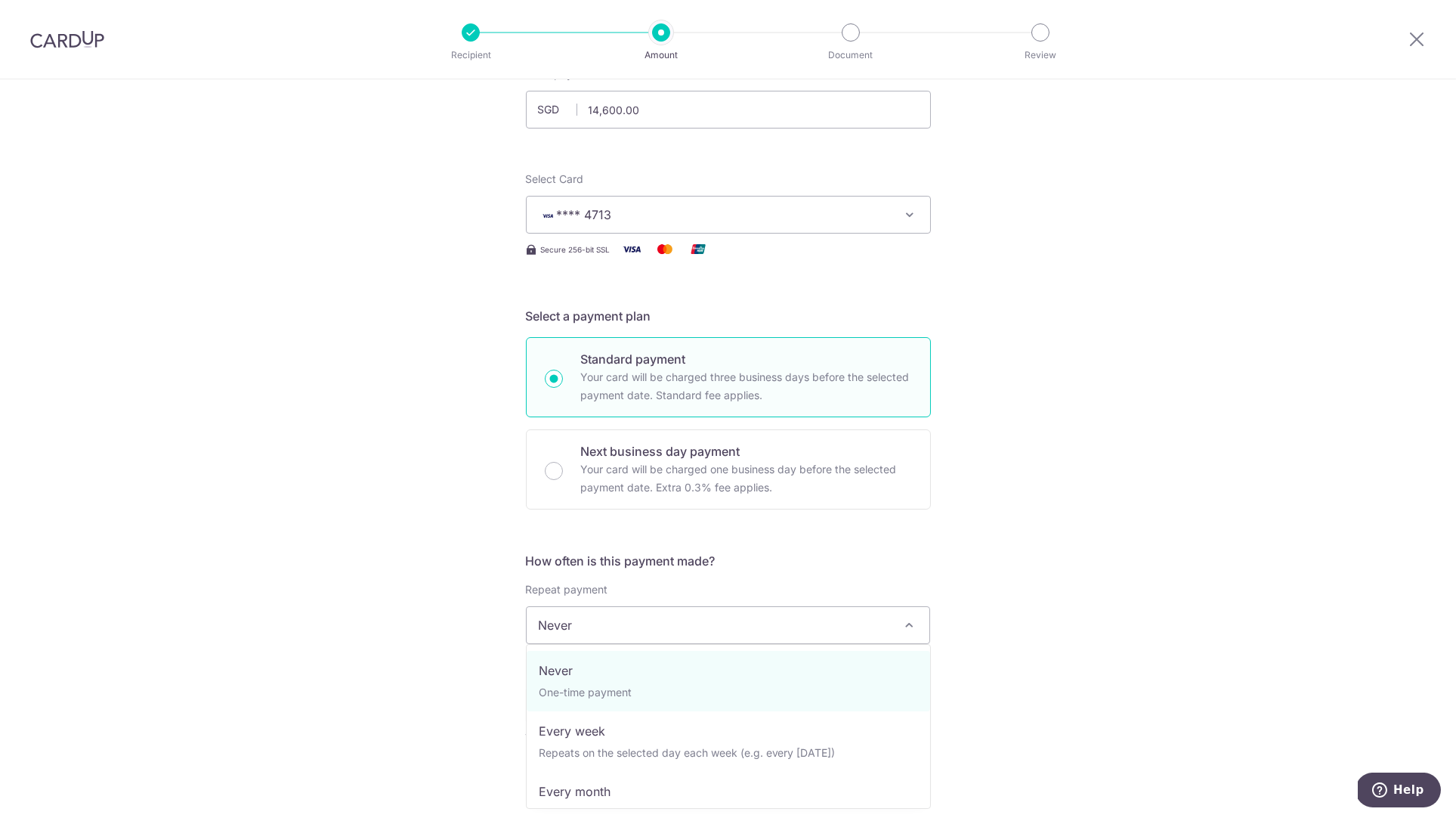
click at [817, 565] on h5 "How often is this payment made?" at bounding box center [728, 561] width 405 height 18
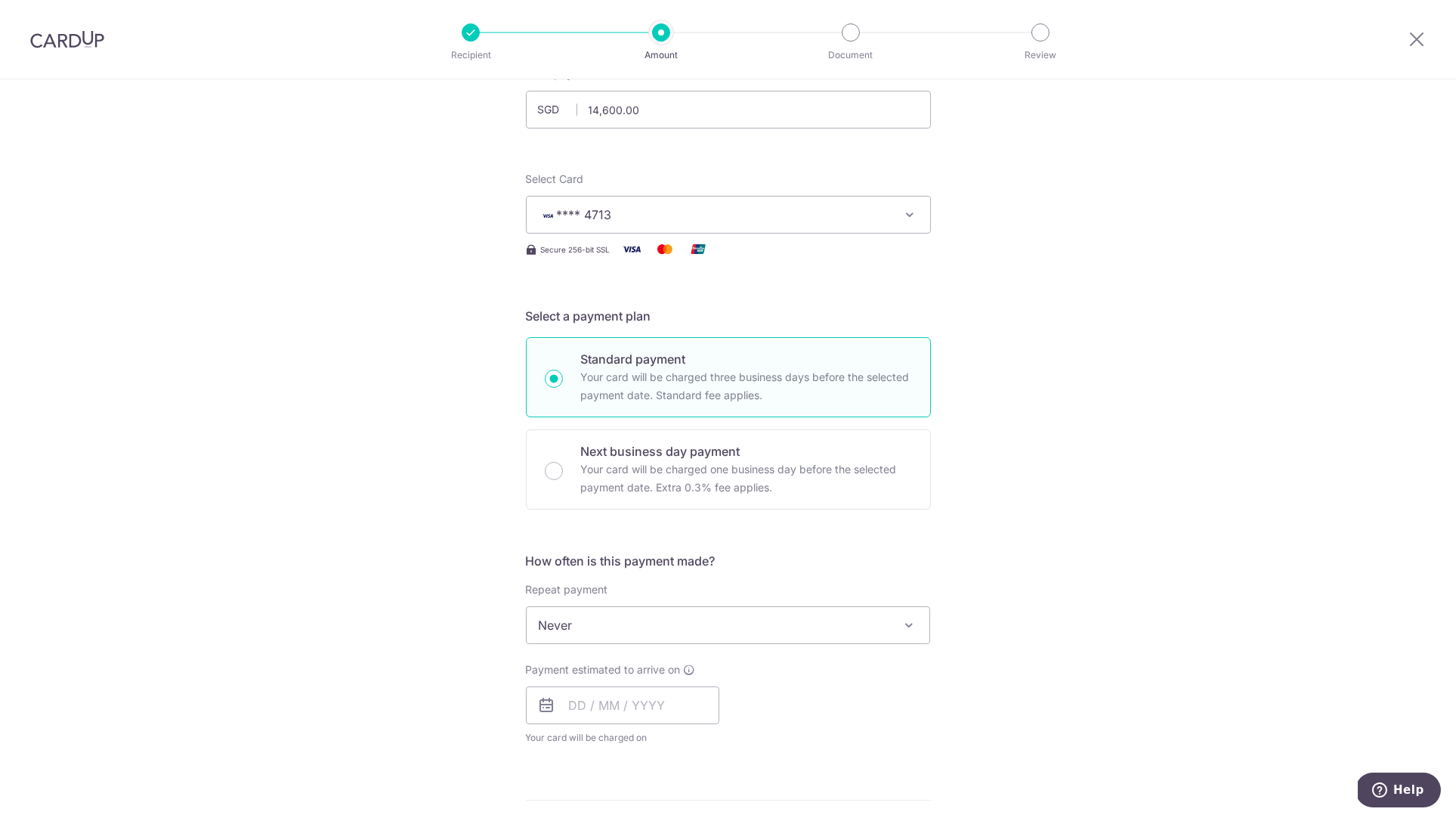
scroll to position [237, 0]
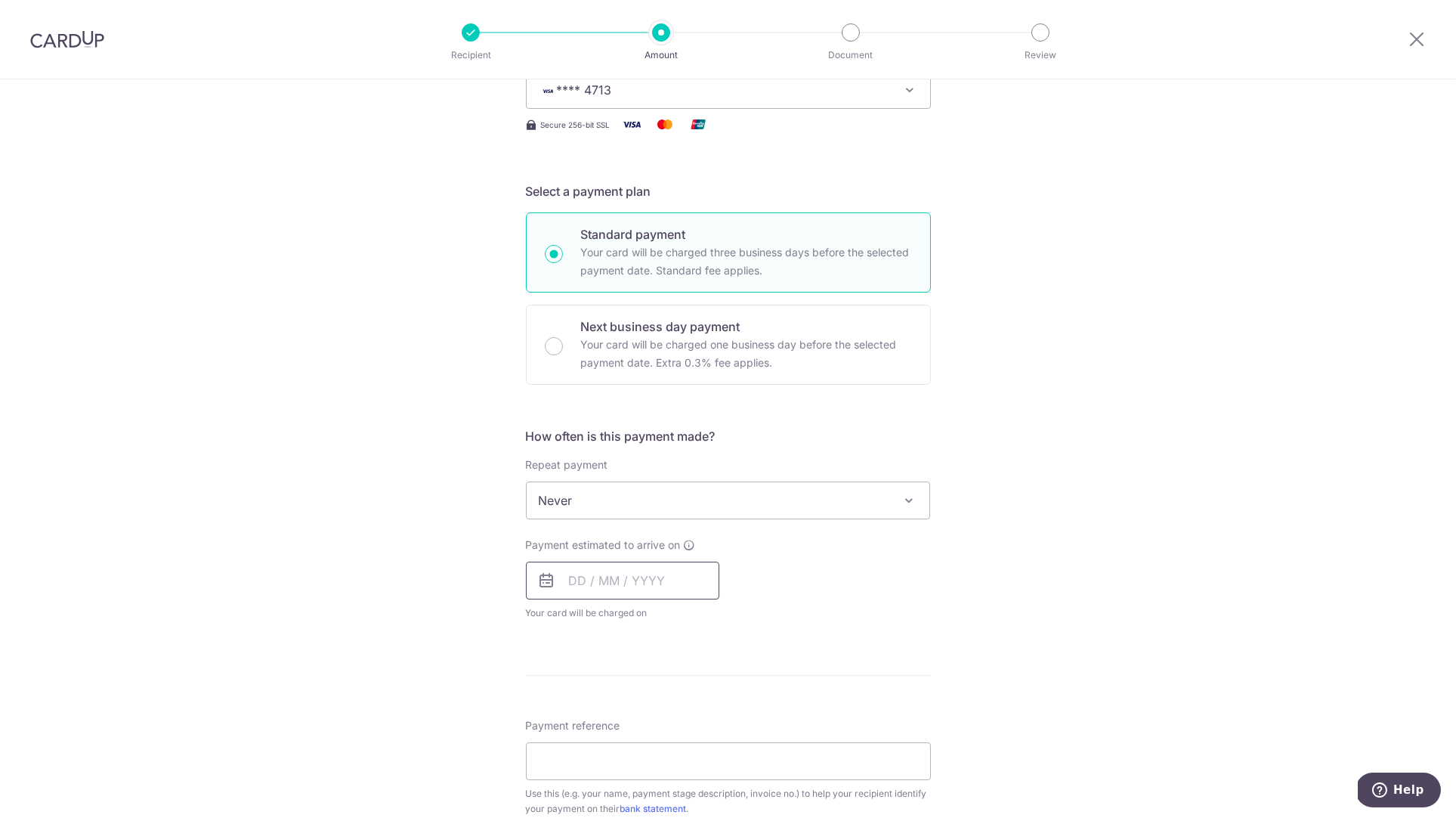
click at [671, 580] on input "text" at bounding box center [623, 580] width 193 height 38
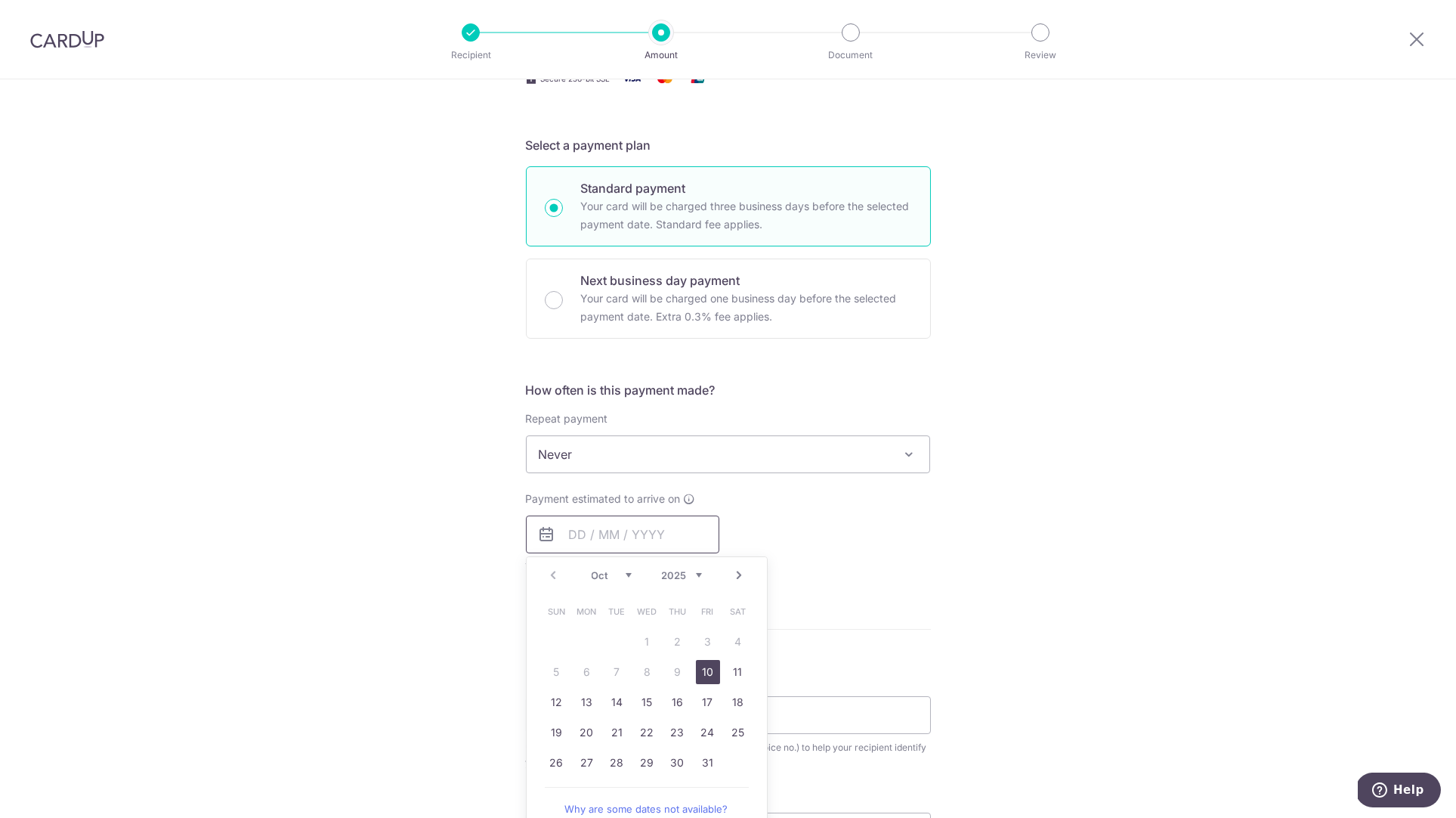
scroll to position [305, 0]
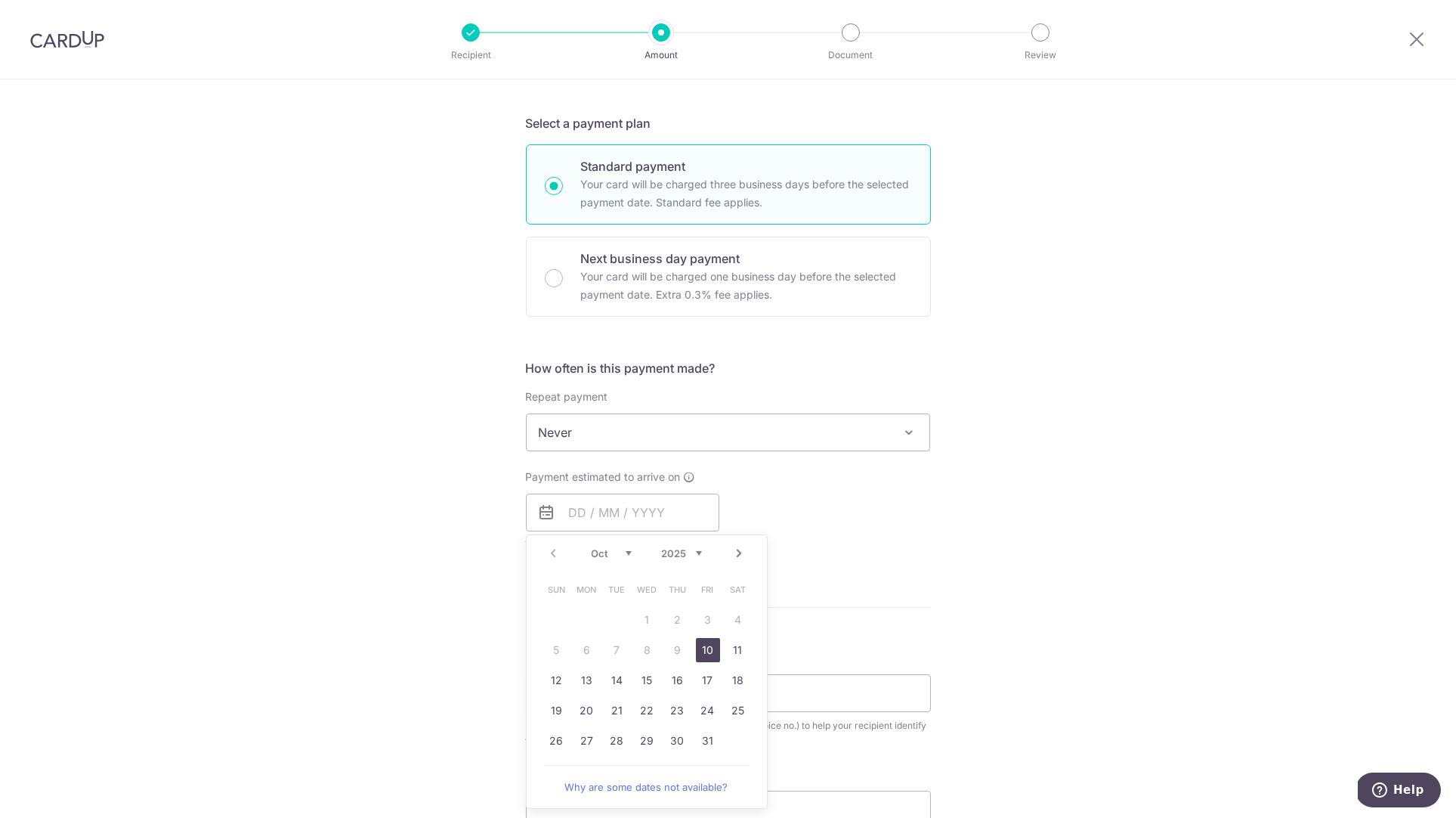
click at [704, 644] on link "10" at bounding box center [708, 650] width 24 height 24
type input "[DATE]"
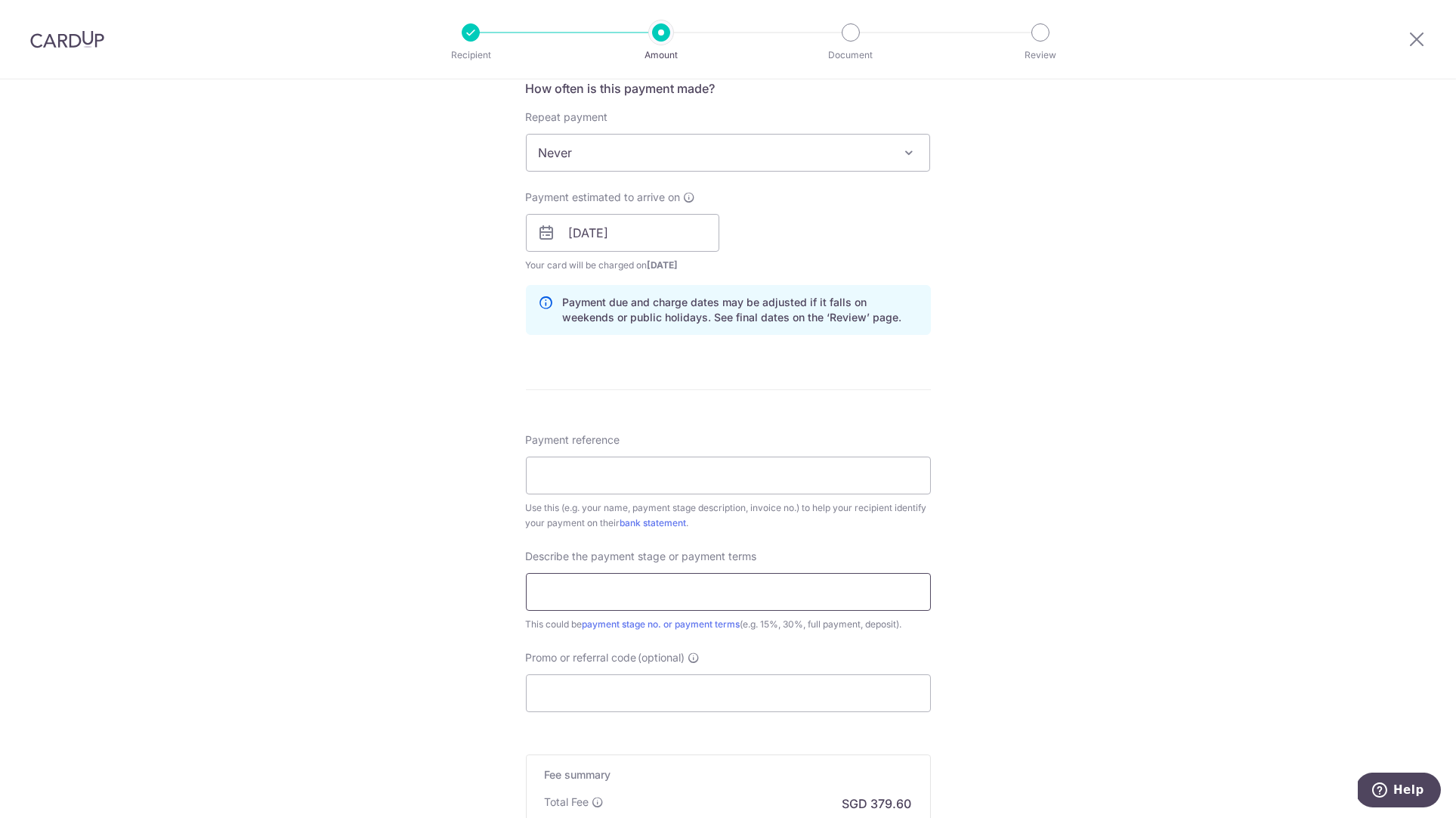
scroll to position [617, 0]
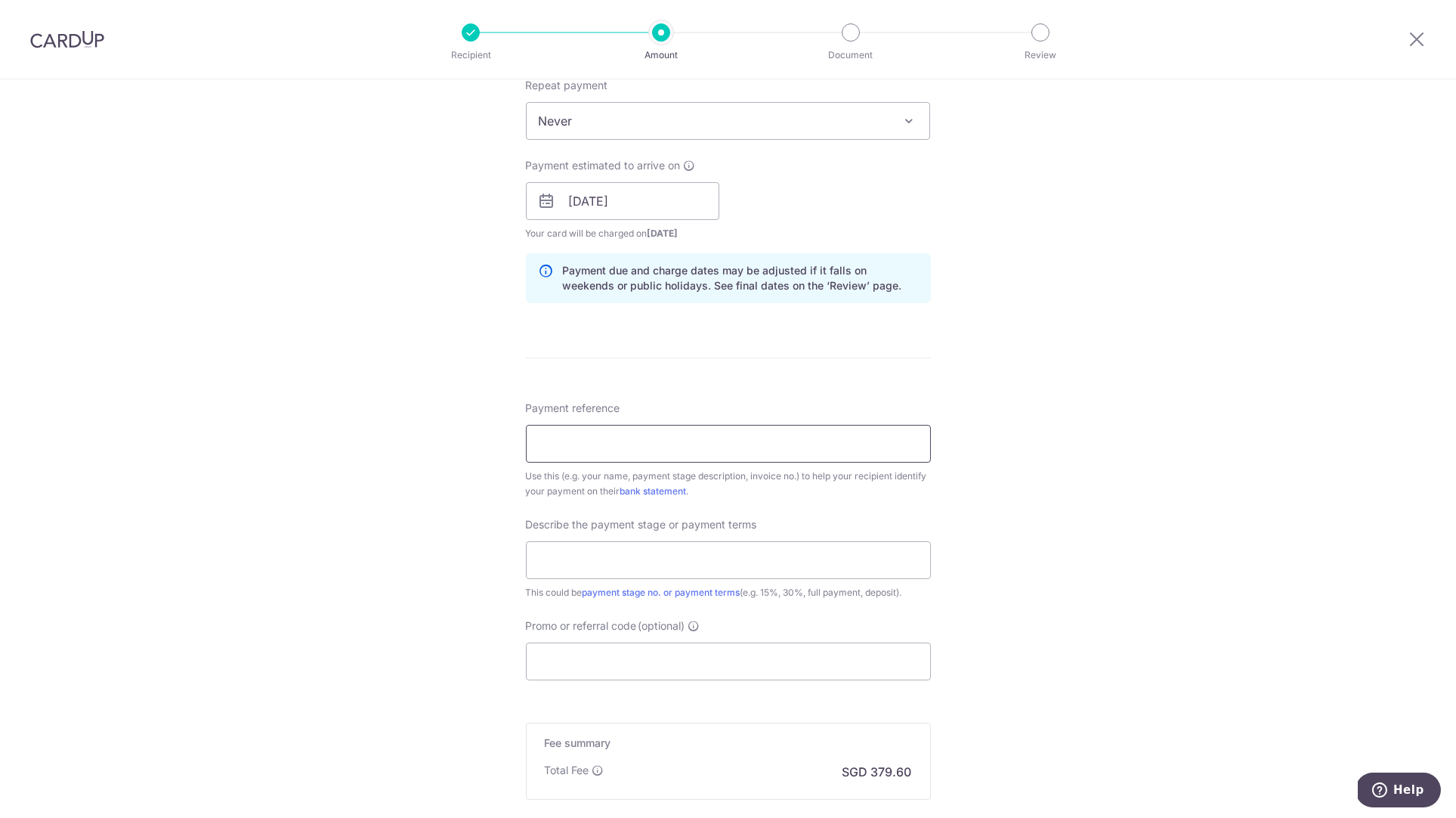
click at [704, 435] on input "Payment reference" at bounding box center [728, 443] width 405 height 38
type input "[PERSON_NAME]"
click at [652, 656] on input "Promo or referral code (optional)" at bounding box center [728, 661] width 405 height 38
paste input "RENO25ONE"
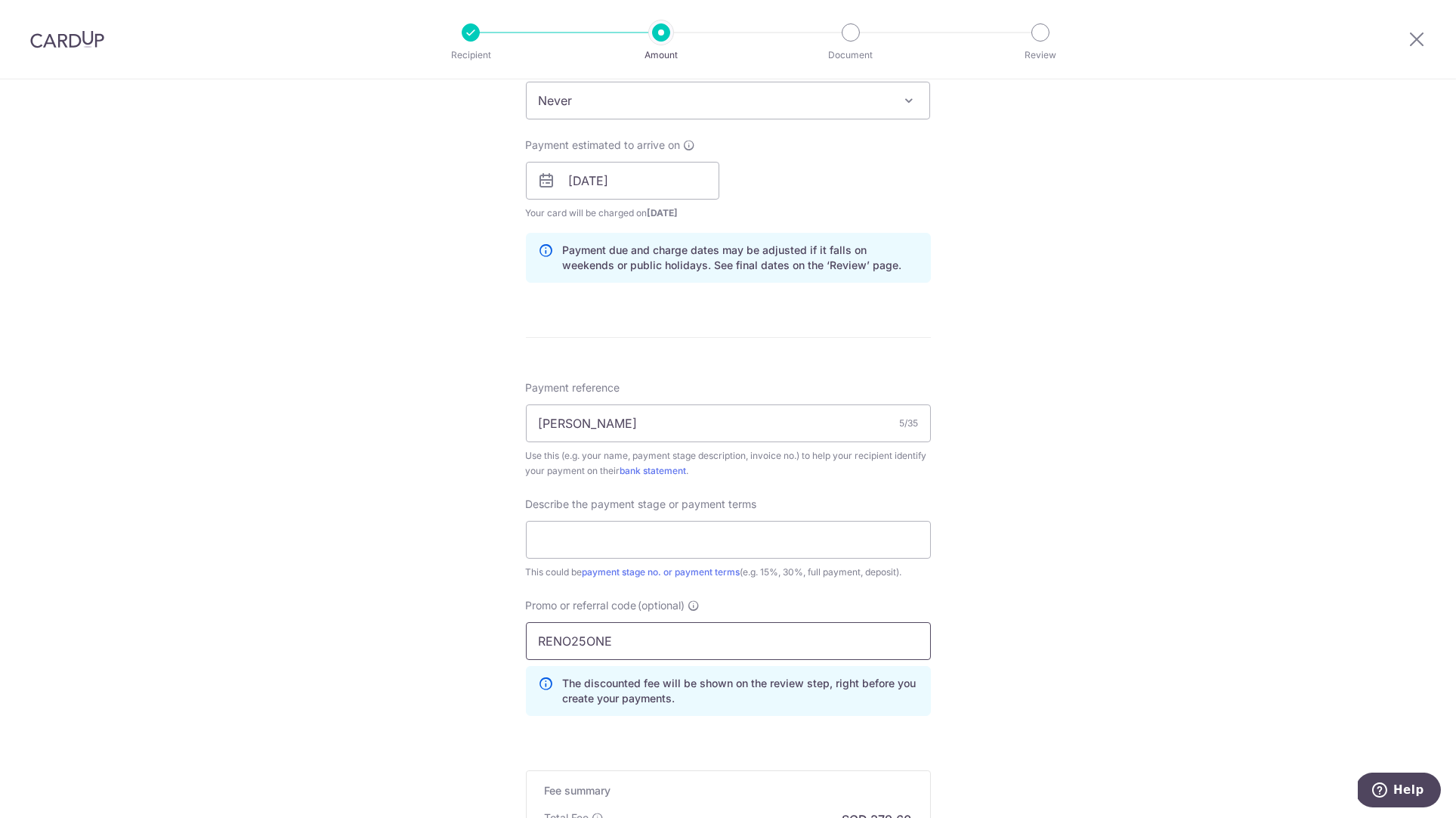
scroll to position [657, 0]
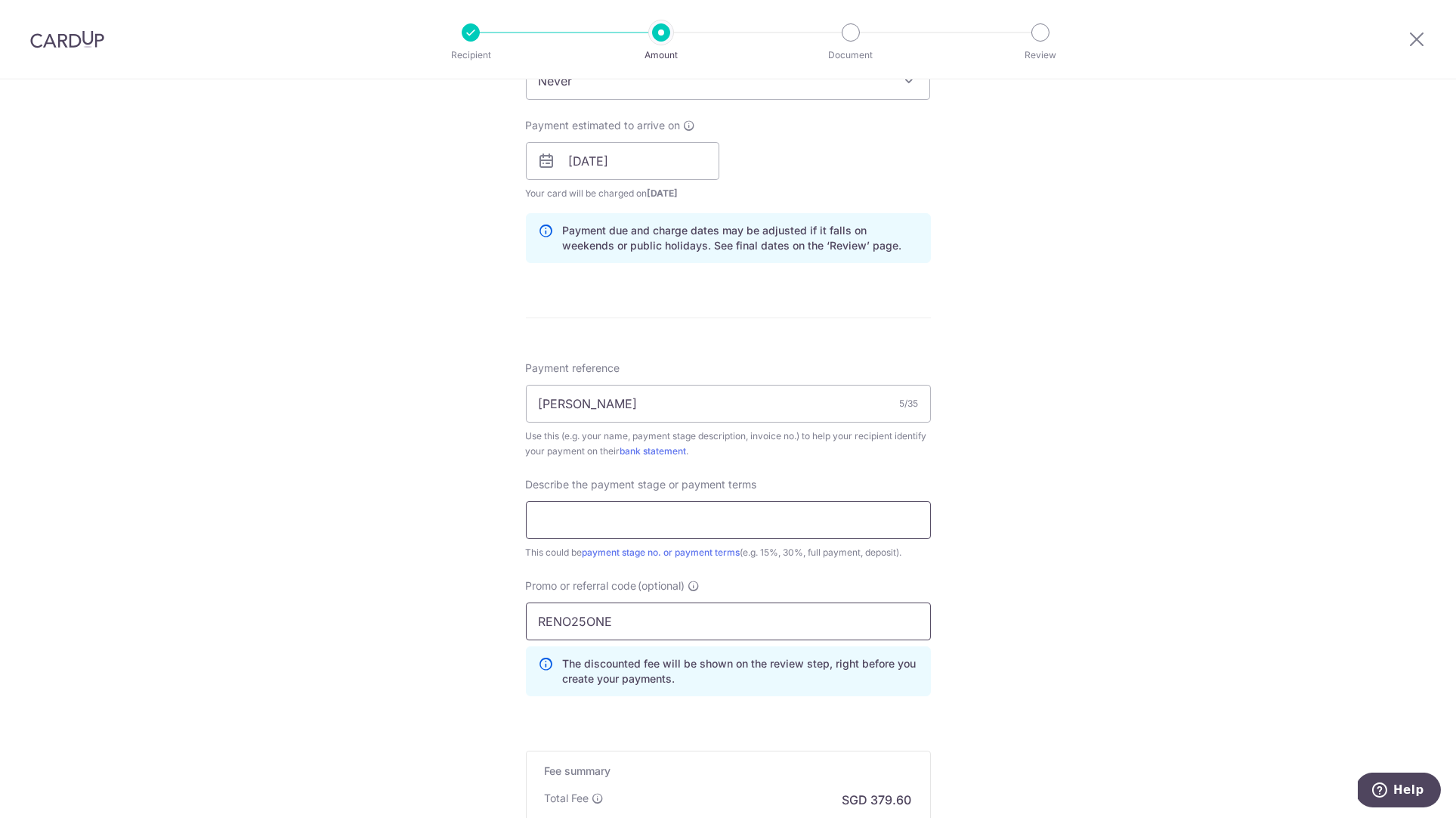
type input "RENO25ONE"
click at [626, 526] on input "text" at bounding box center [728, 519] width 405 height 38
type input "14600"
click at [982, 528] on div "Tell us more about your payment Enter payment amount SGD 14,600.00 14600.00 Sel…" at bounding box center [728, 221] width 1456 height 1598
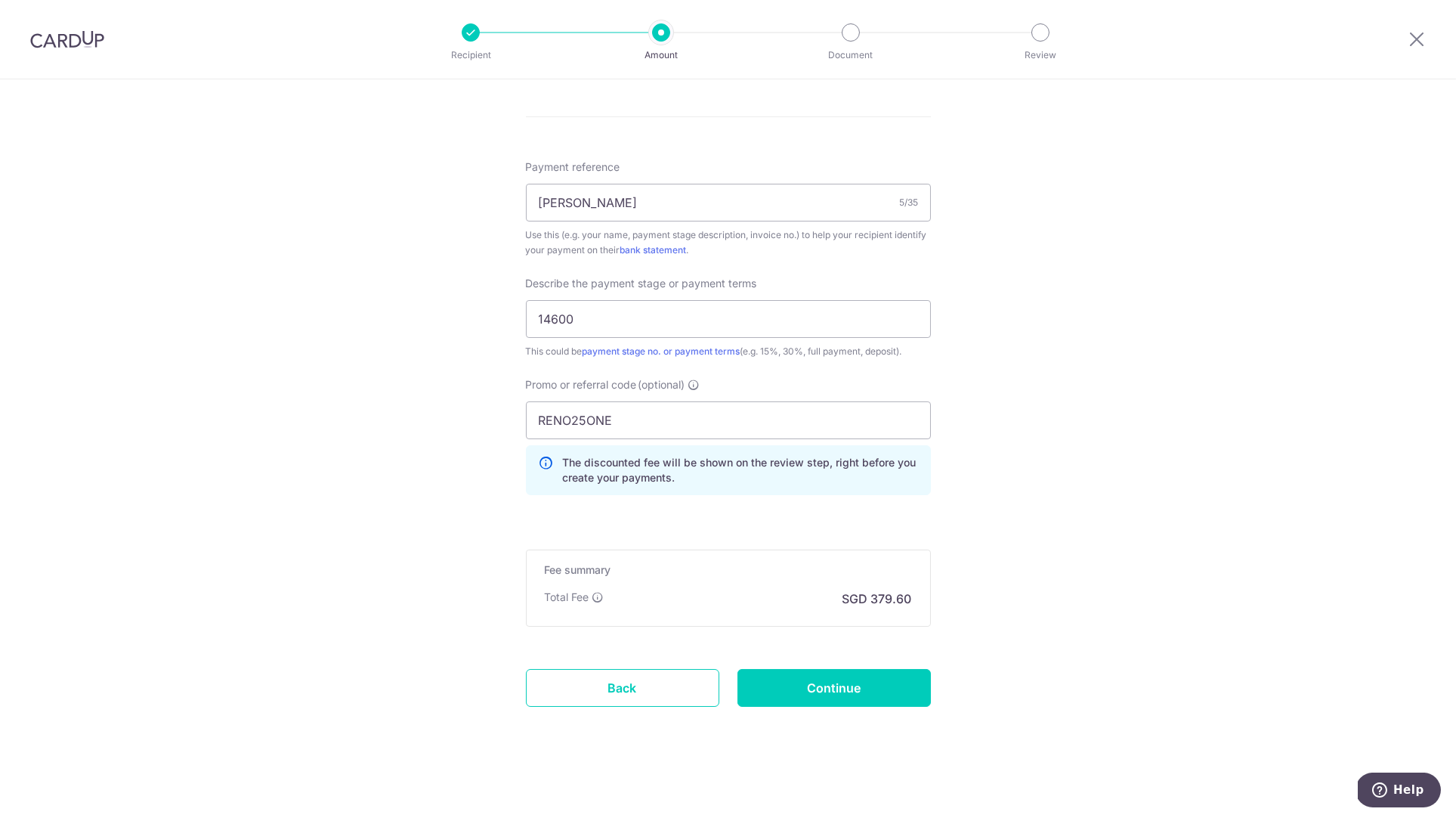
scroll to position [857, 0]
click at [842, 685] on input "Continue" at bounding box center [835, 688] width 193 height 38
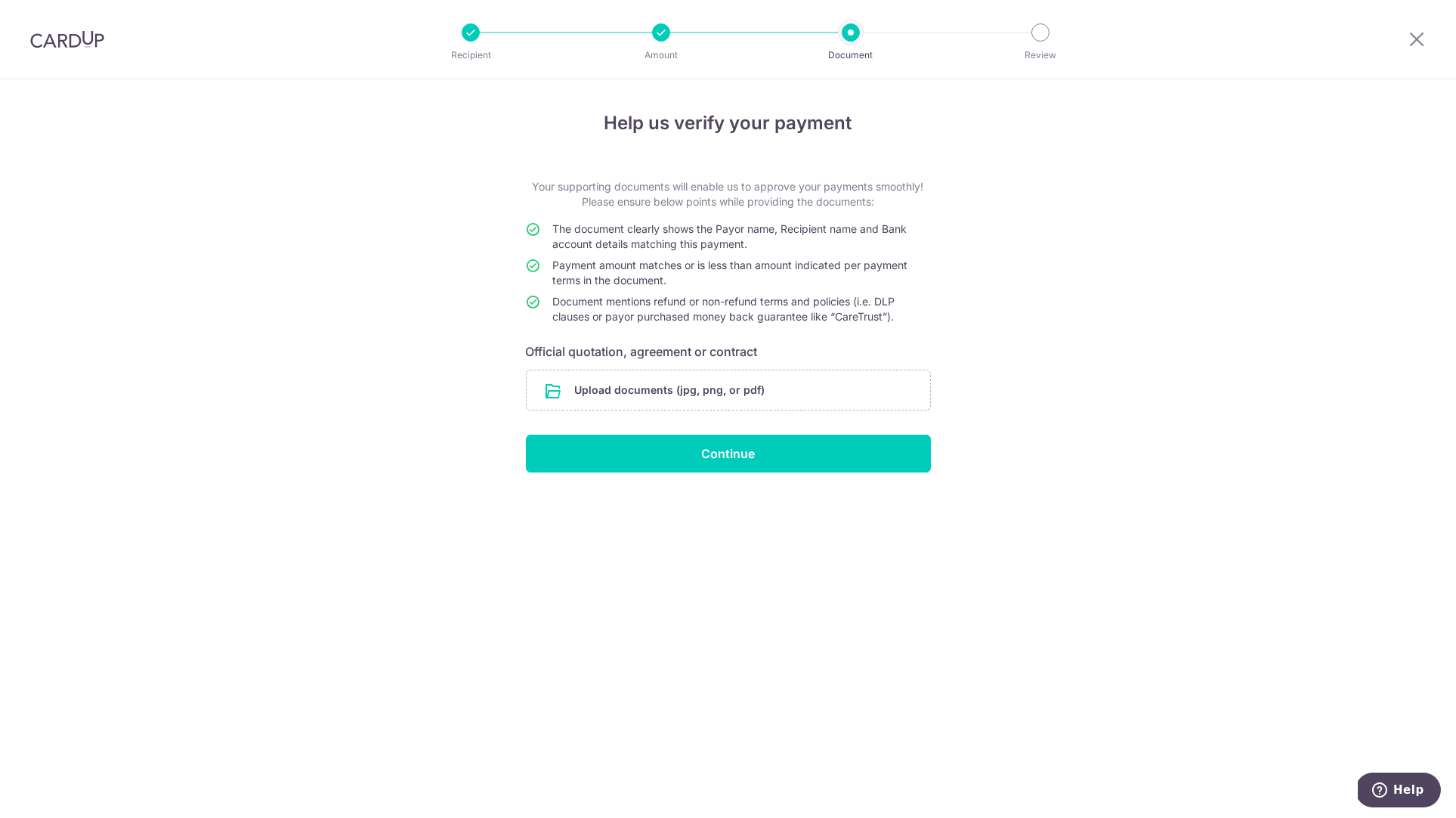
click at [1158, 294] on div "Help us verify your payment Your supporting documents will enable us to approve…" at bounding box center [728, 448] width 1456 height 739
click at [305, 222] on div "Help us verify your payment Your supporting documents will enable us to approve…" at bounding box center [728, 448] width 1456 height 739
click at [734, 382] on input "file" at bounding box center [728, 390] width 403 height 39
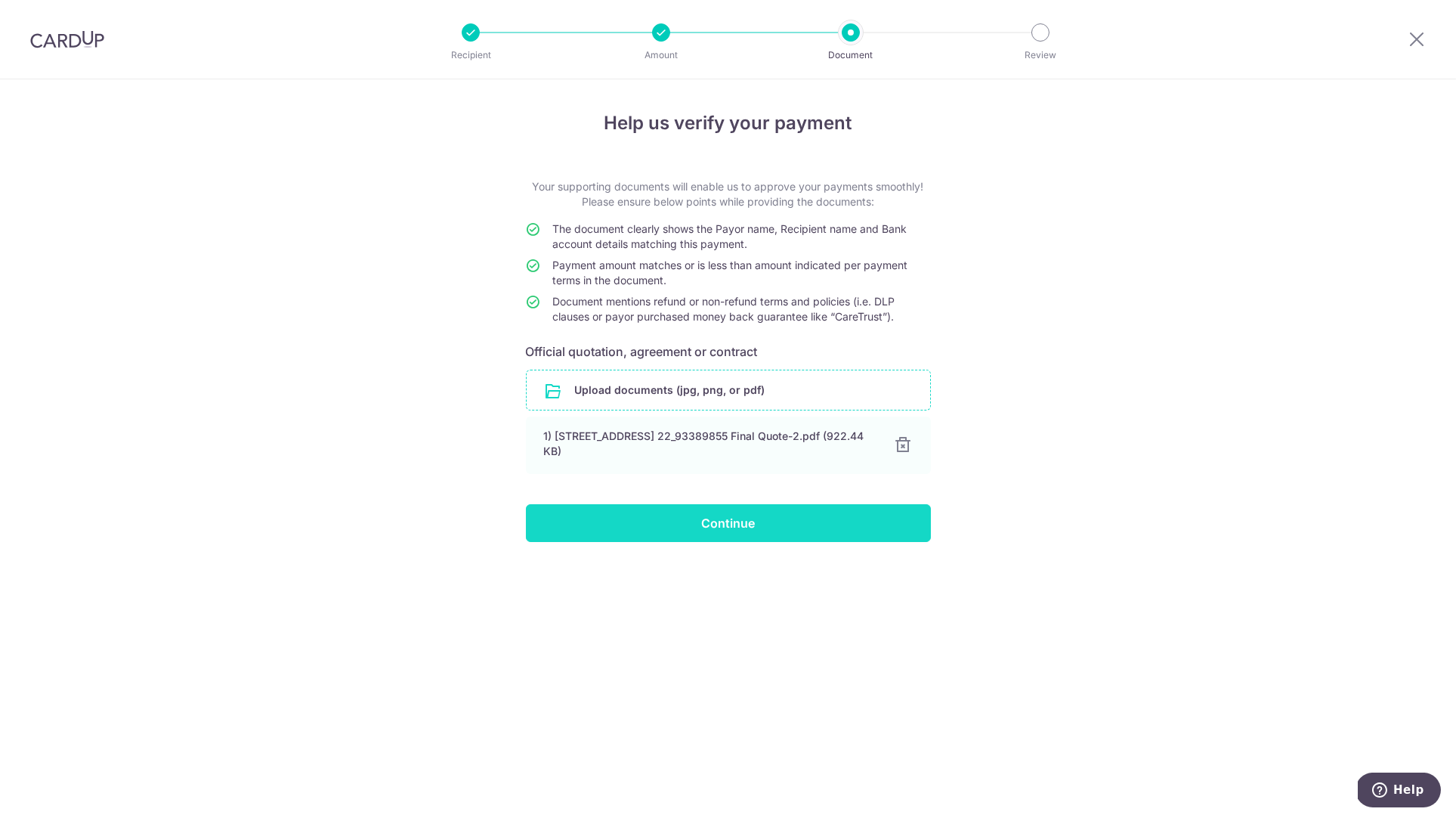
click at [736, 505] on input "Continue" at bounding box center [728, 522] width 405 height 38
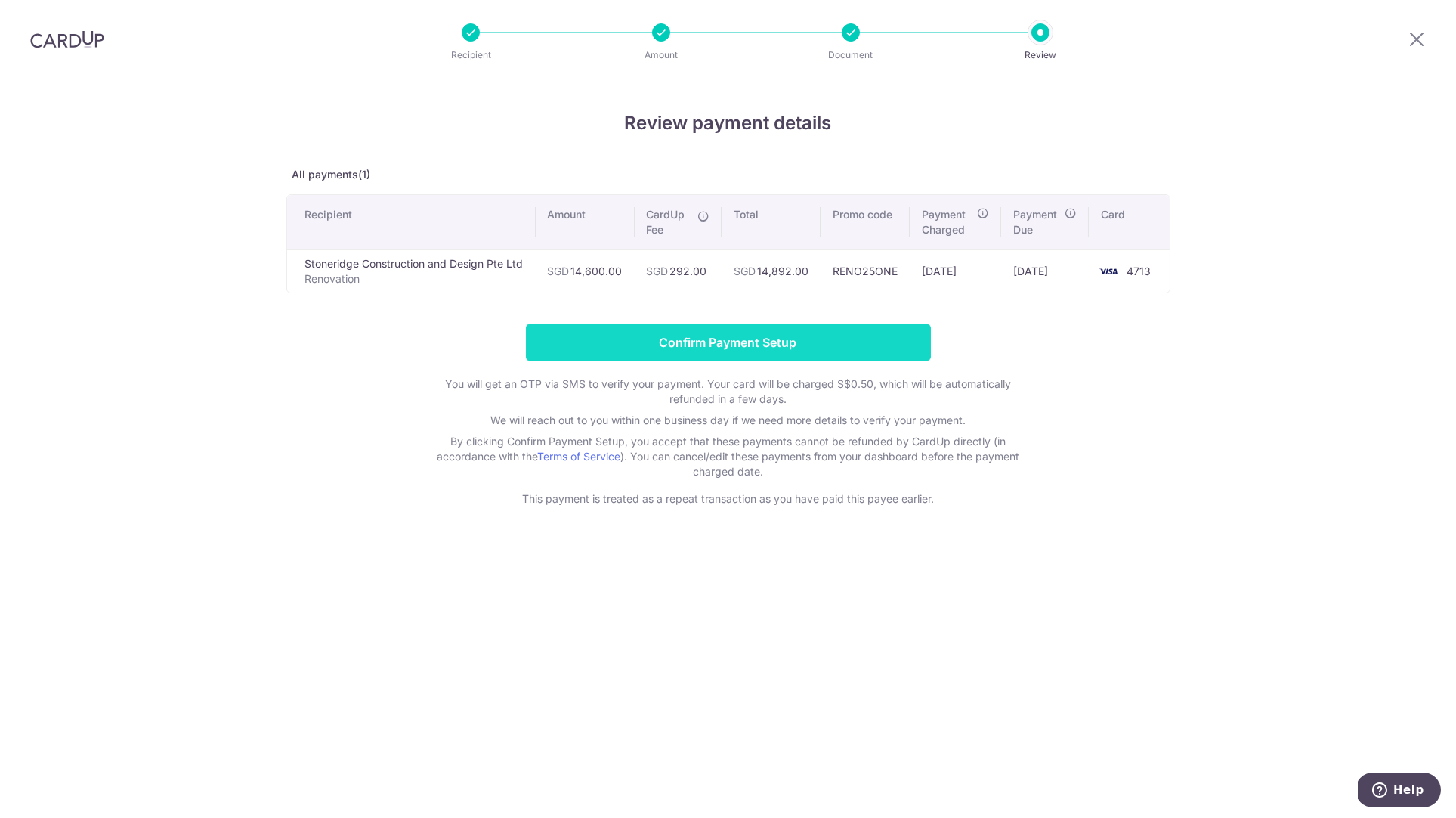
click at [772, 347] on input "Confirm Payment Setup" at bounding box center [728, 342] width 405 height 38
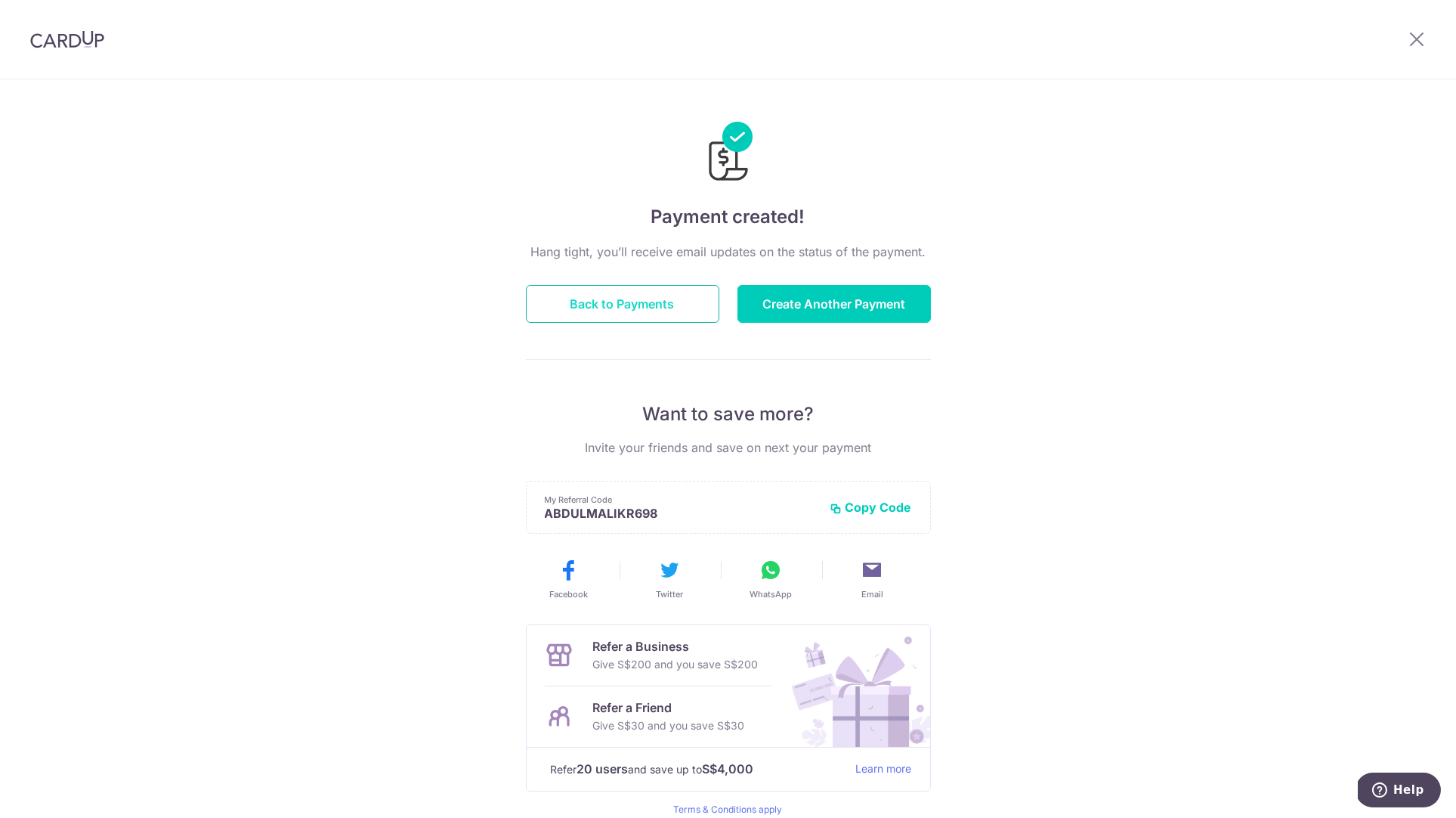
click at [670, 296] on button "Back to Payments" at bounding box center [623, 304] width 193 height 38
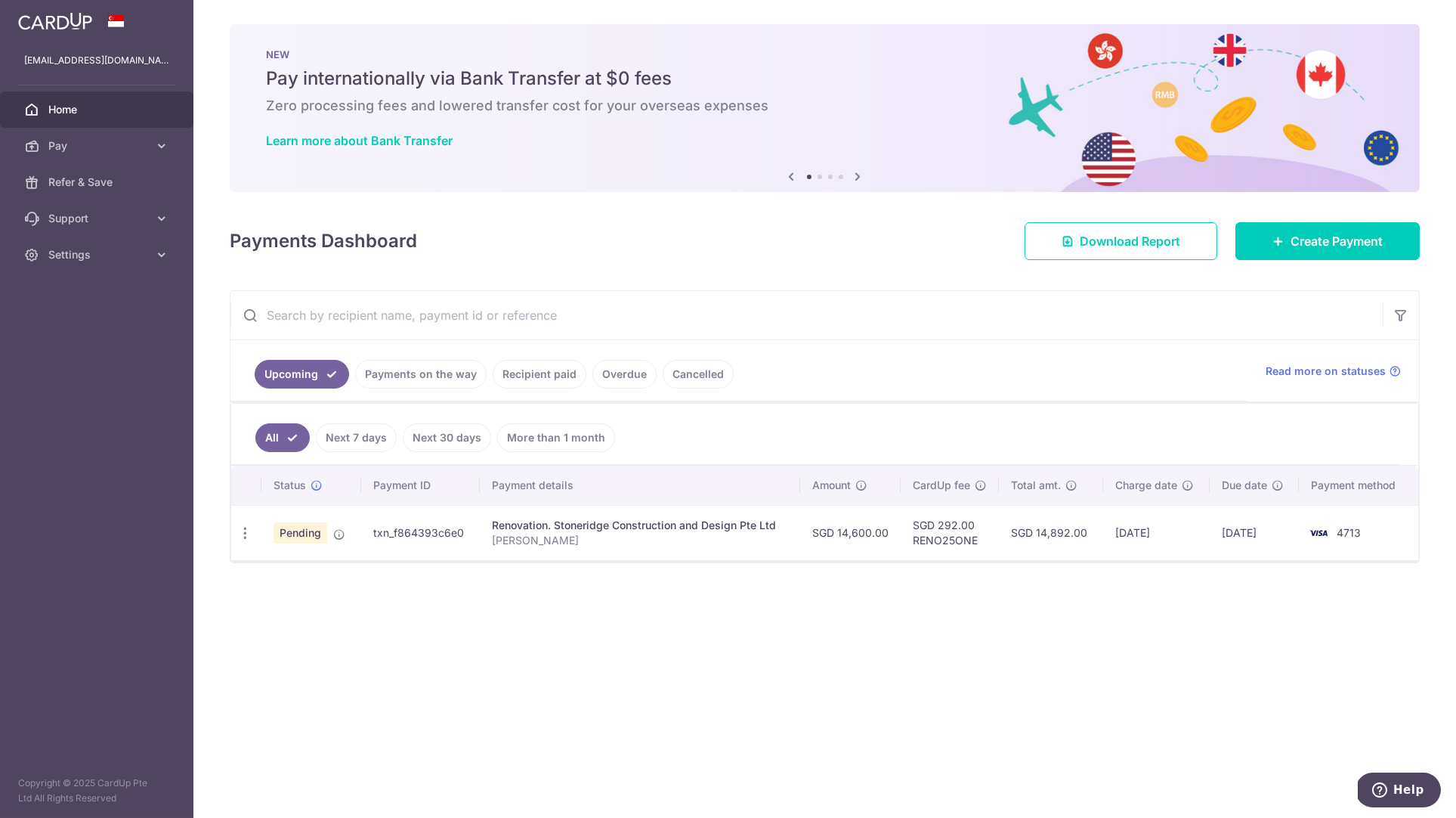
drag, startPoint x: 894, startPoint y: 535, endPoint x: 839, endPoint y: 536, distance: 55.0
click at [839, 536] on td "SGD 14,600.00" at bounding box center [851, 532] width 101 height 55
click at [859, 589] on div "× Pause Schedule Pause all future payments in this series Pause just this one p…" at bounding box center [824, 409] width 1263 height 818
click at [563, 372] on link "Recipient paid" at bounding box center [539, 374] width 93 height 29
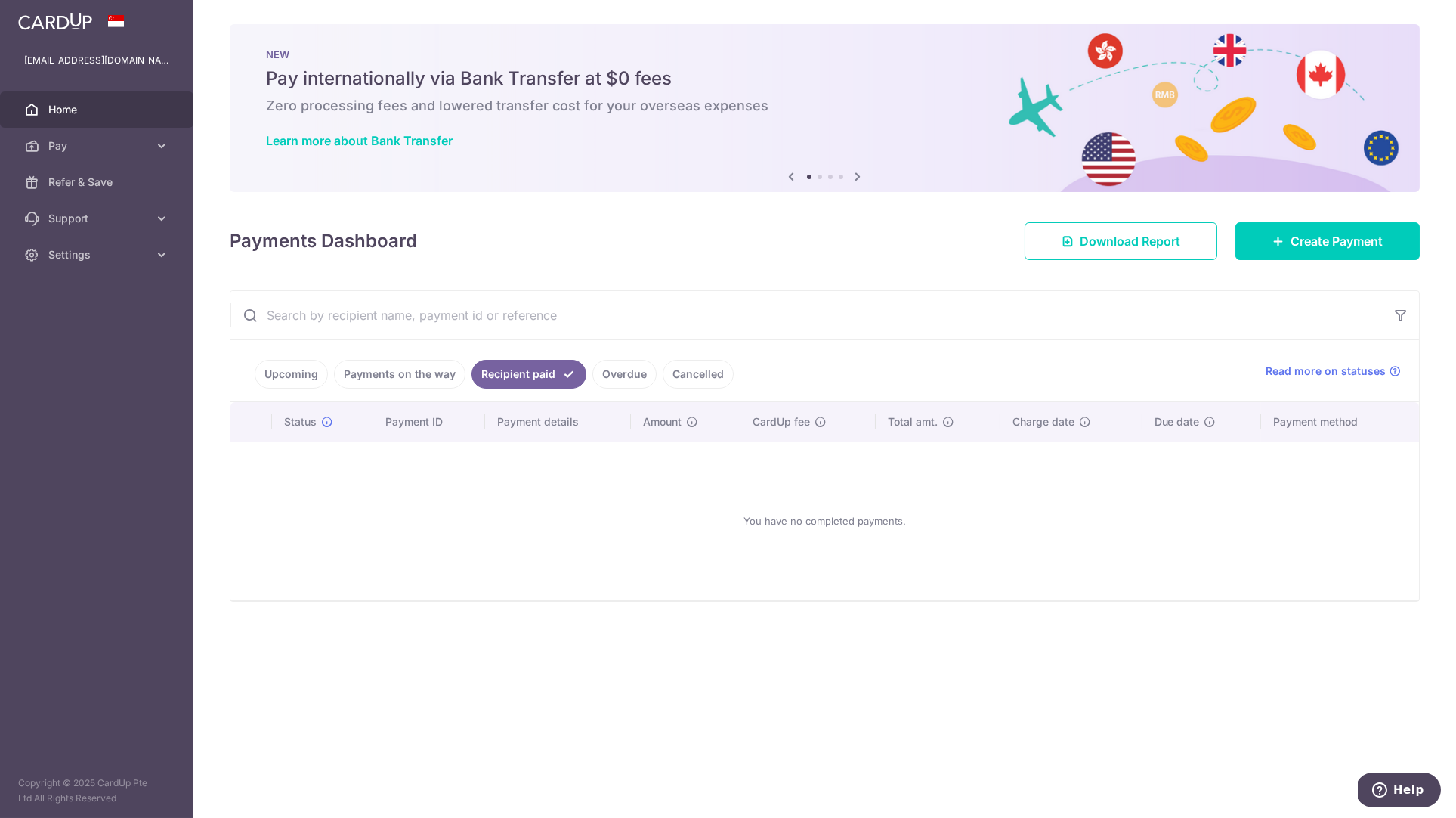
click at [429, 369] on link "Payments on the way" at bounding box center [399, 374] width 132 height 29
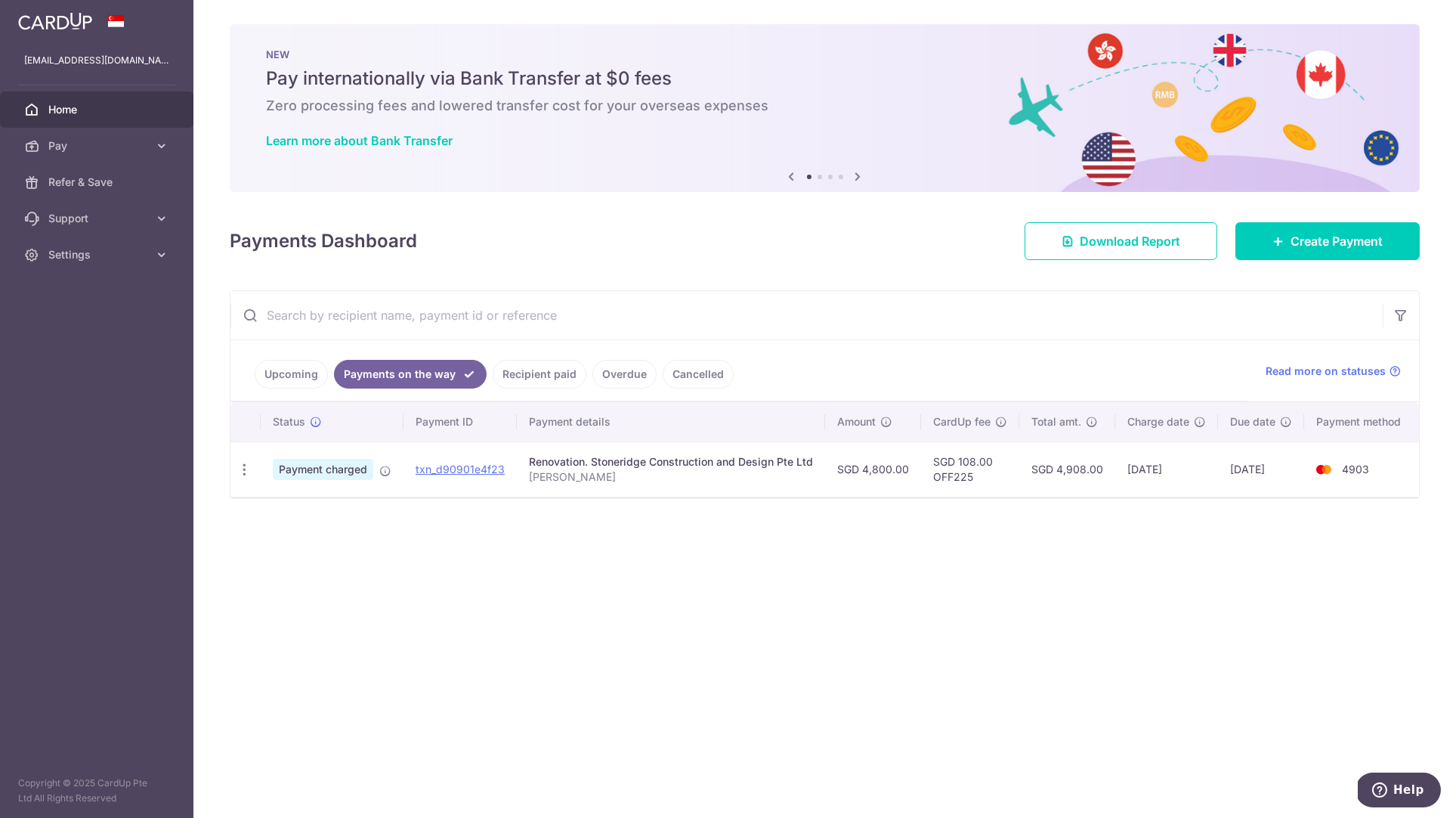
click at [291, 373] on link "Upcoming" at bounding box center [292, 374] width 73 height 29
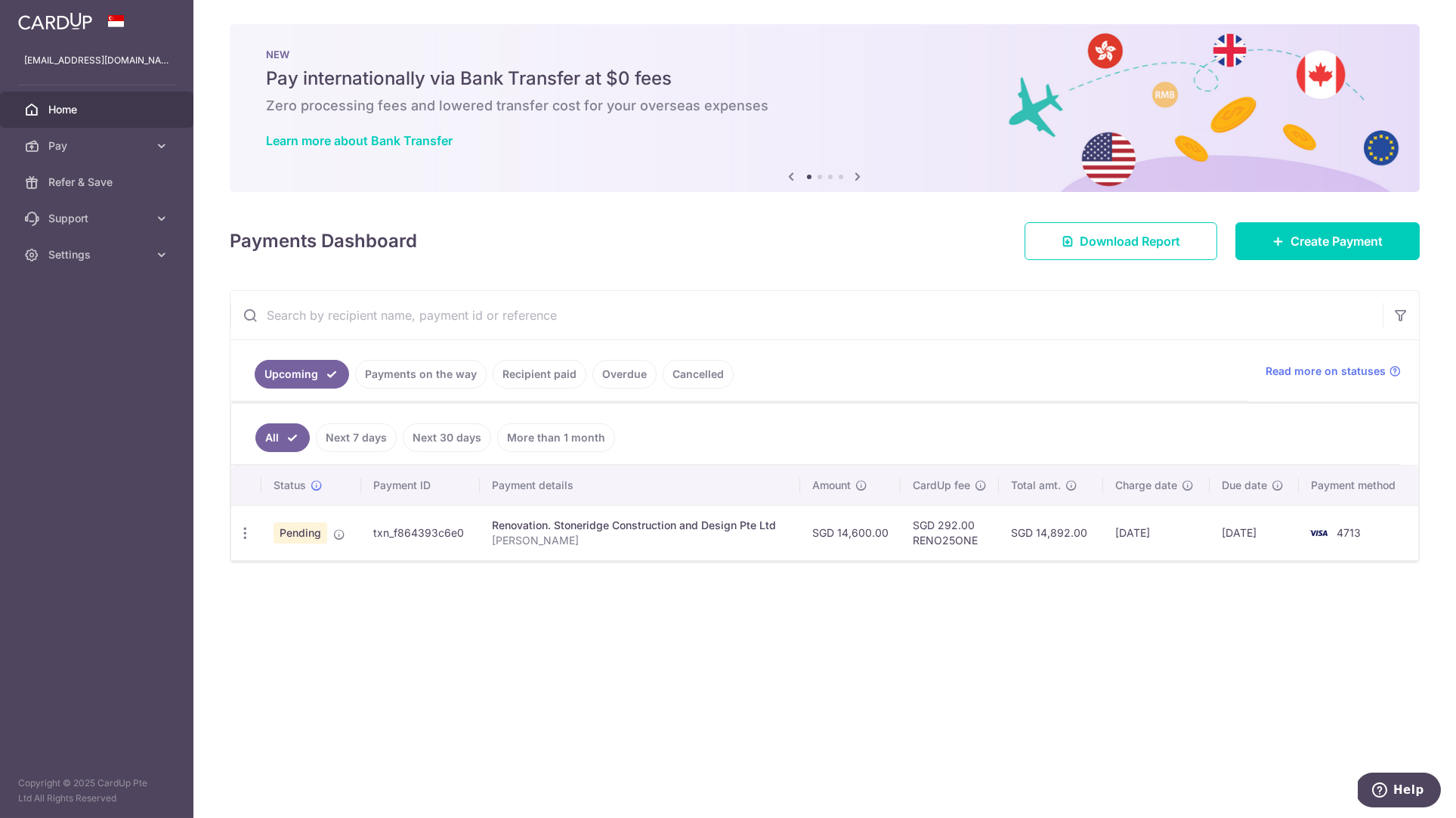
click at [522, 375] on link "Recipient paid" at bounding box center [539, 374] width 93 height 29
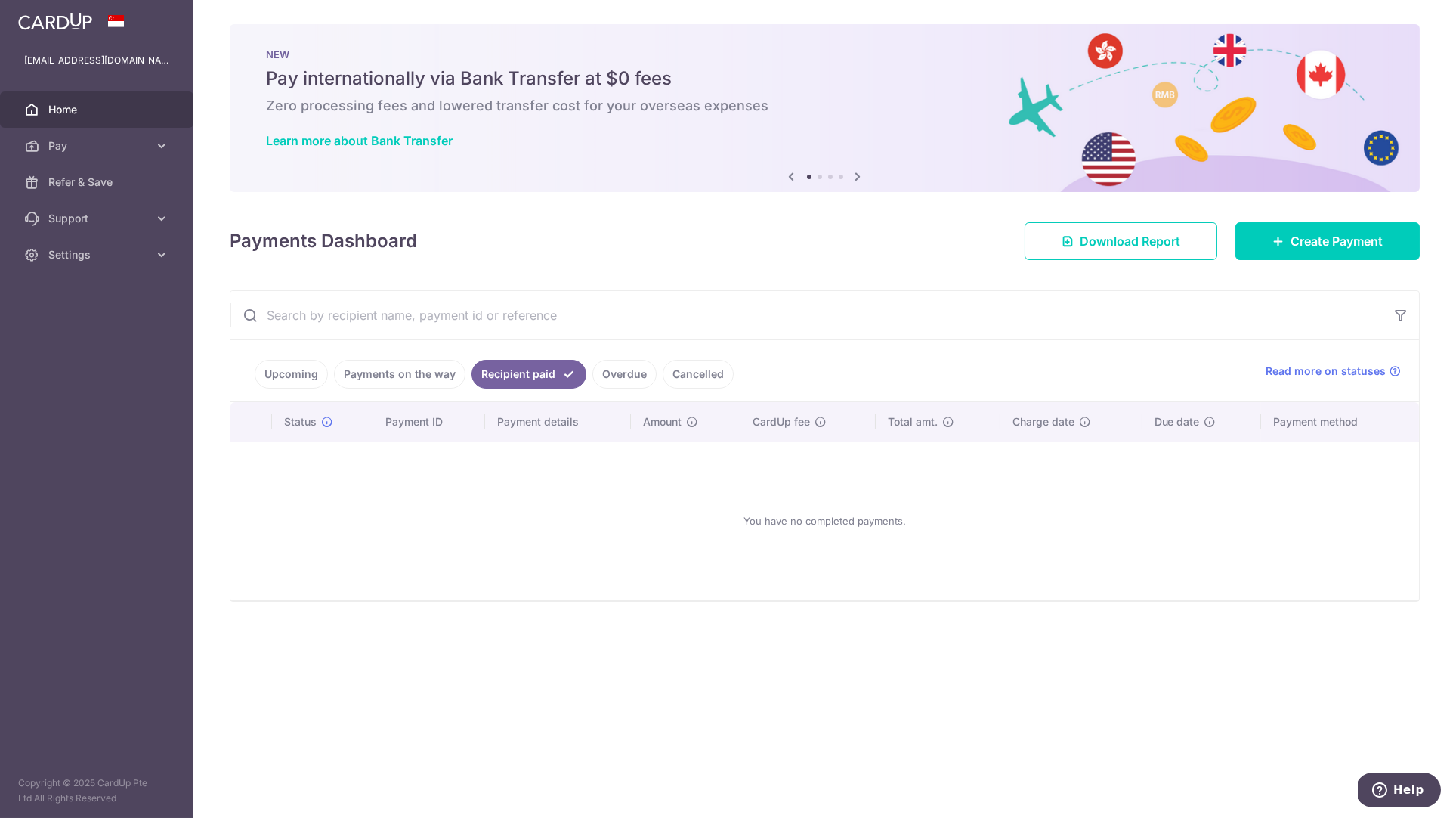
click at [639, 377] on link "Overdue" at bounding box center [625, 374] width 64 height 29
click at [692, 375] on link "Cancelled" at bounding box center [698, 374] width 71 height 29
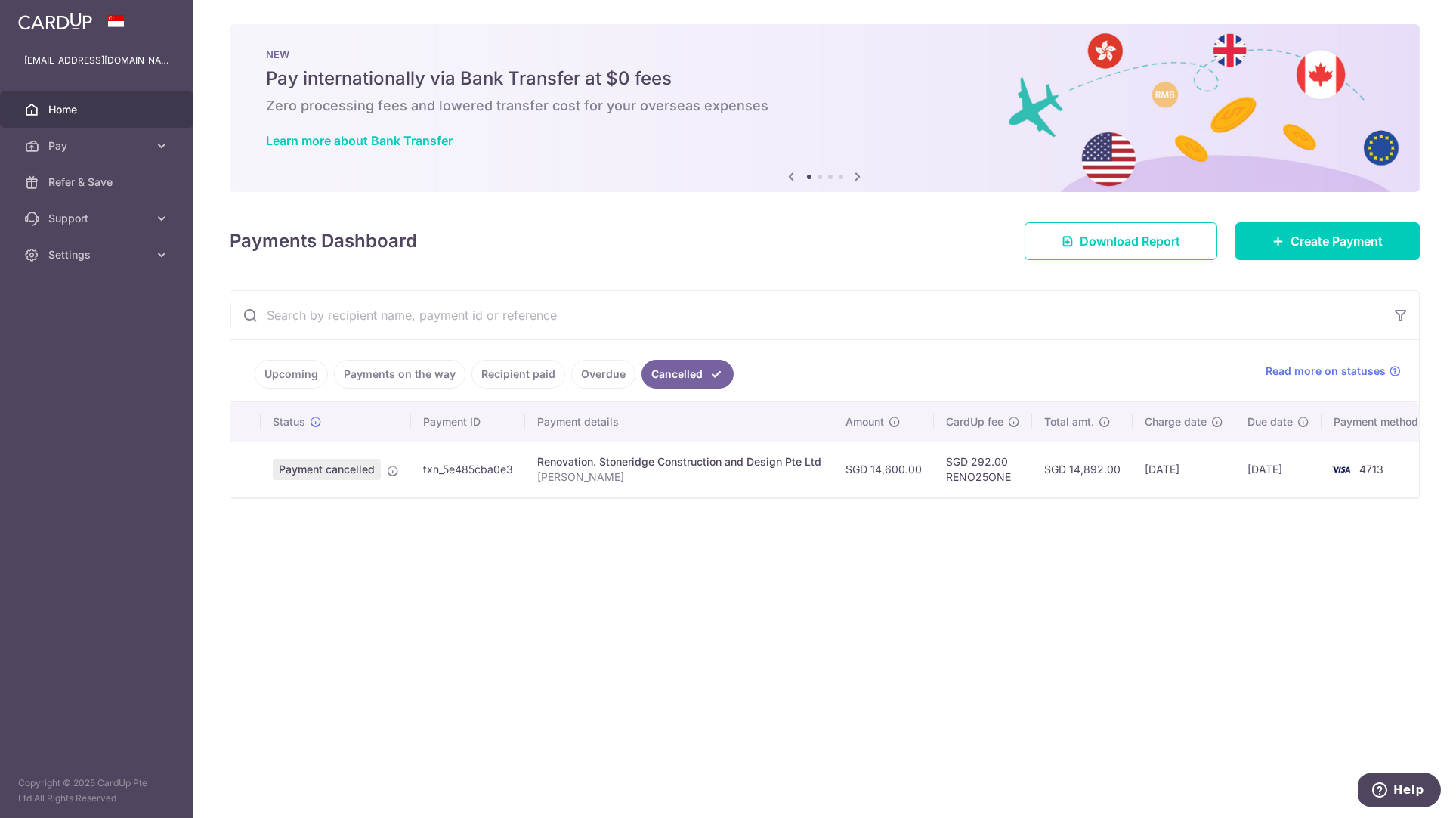
click at [432, 375] on link "Payments on the way" at bounding box center [399, 374] width 132 height 29
